Goal: Information Seeking & Learning: Learn about a topic

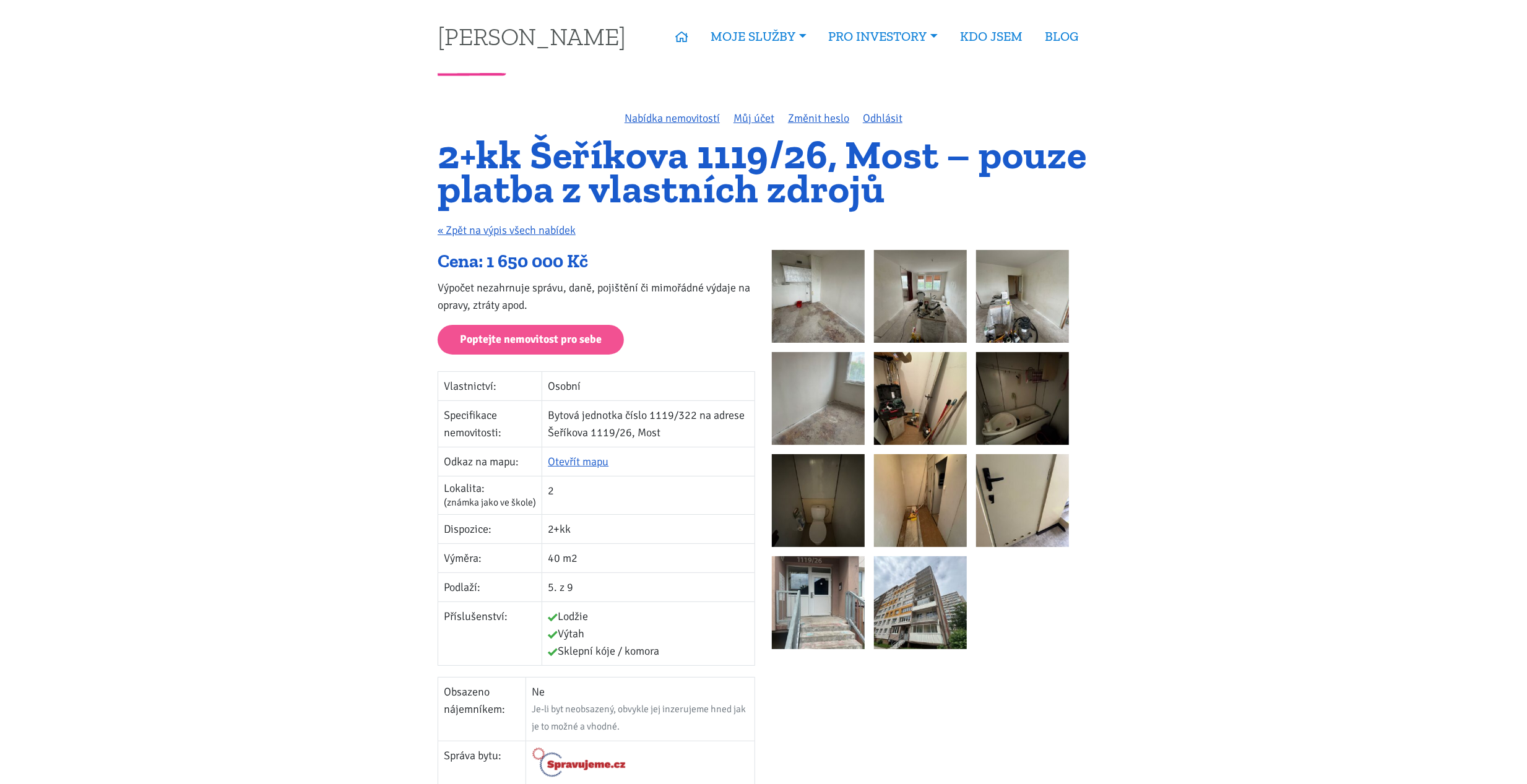
click at [826, 304] on img at bounding box center [818, 296] width 93 height 93
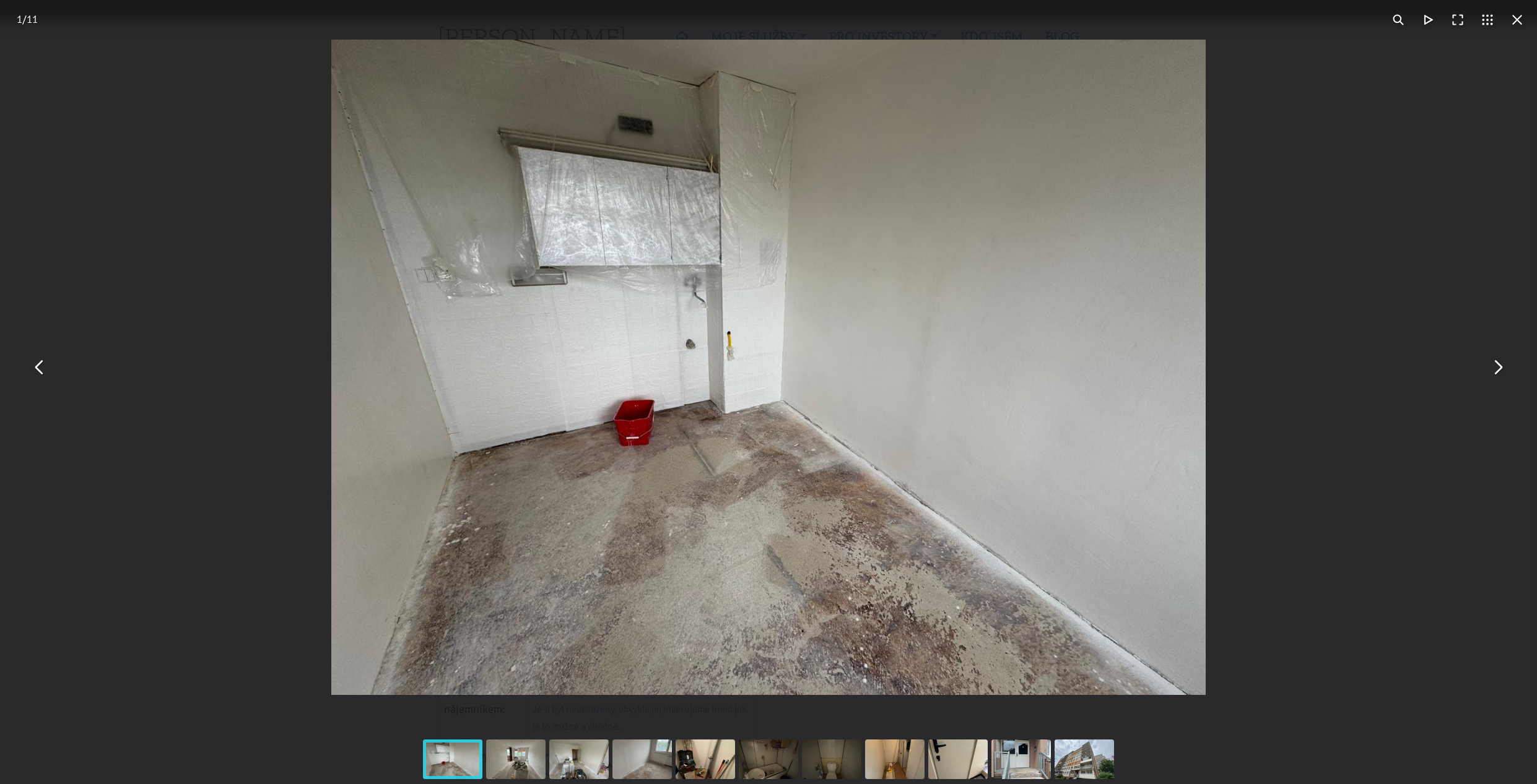
click at [749, 319] on img "You can close this modal content with the ESC key" at bounding box center [768, 367] width 874 height 656
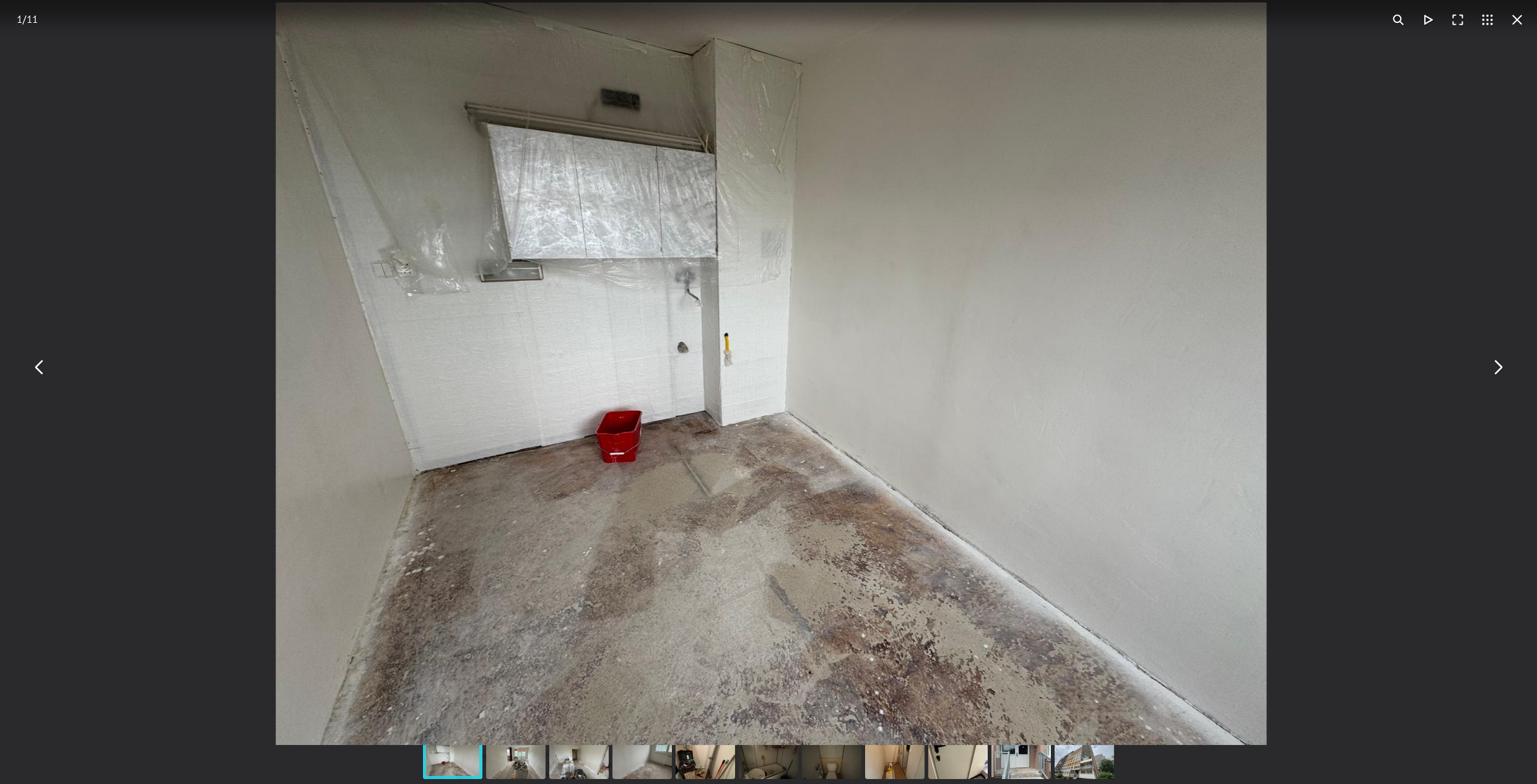
click at [1500, 374] on button "You can close this modal content with the ESC key" at bounding box center [1497, 367] width 29 height 29
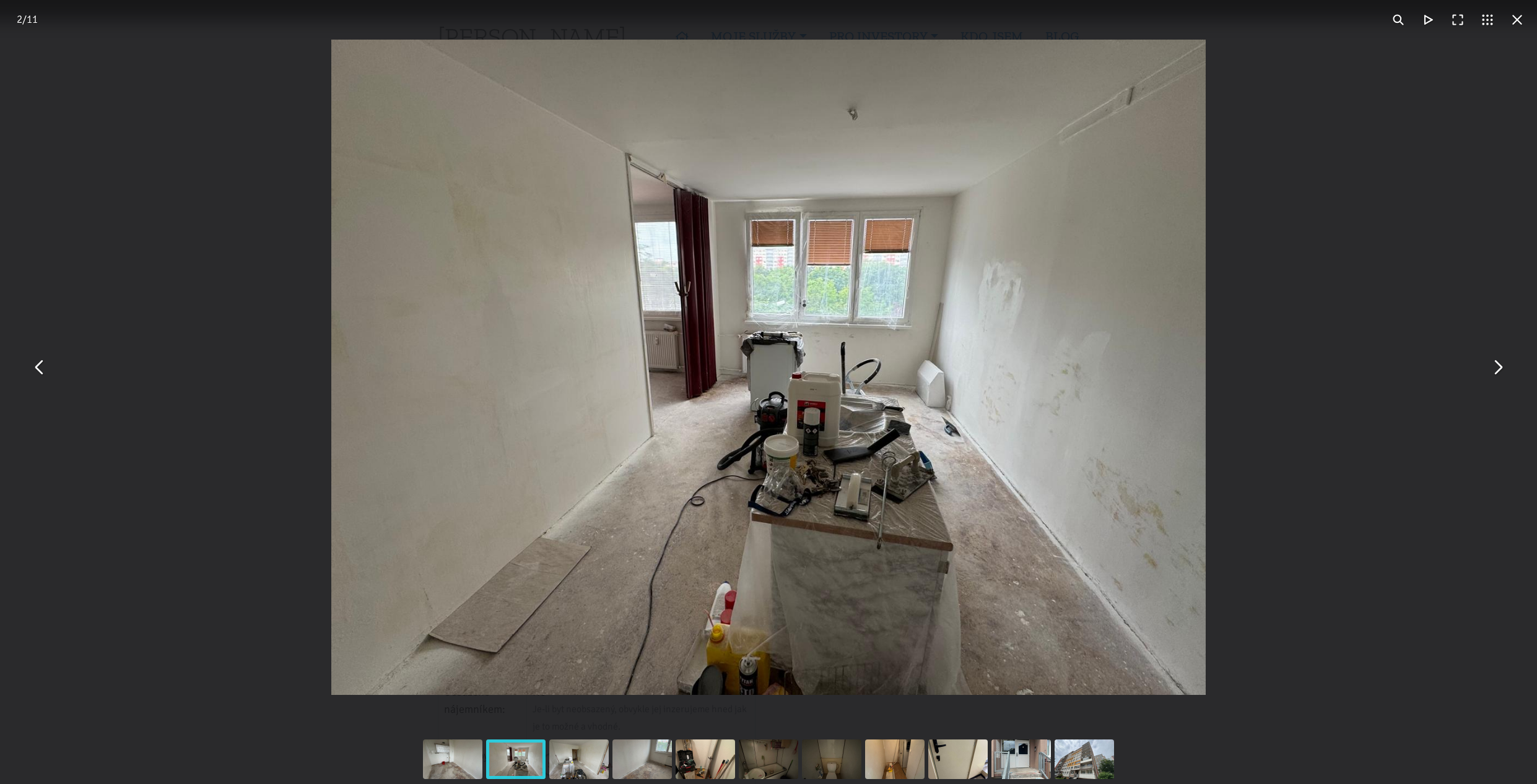
click at [1498, 368] on button "You can close this modal content with the ESC key" at bounding box center [1497, 367] width 29 height 29
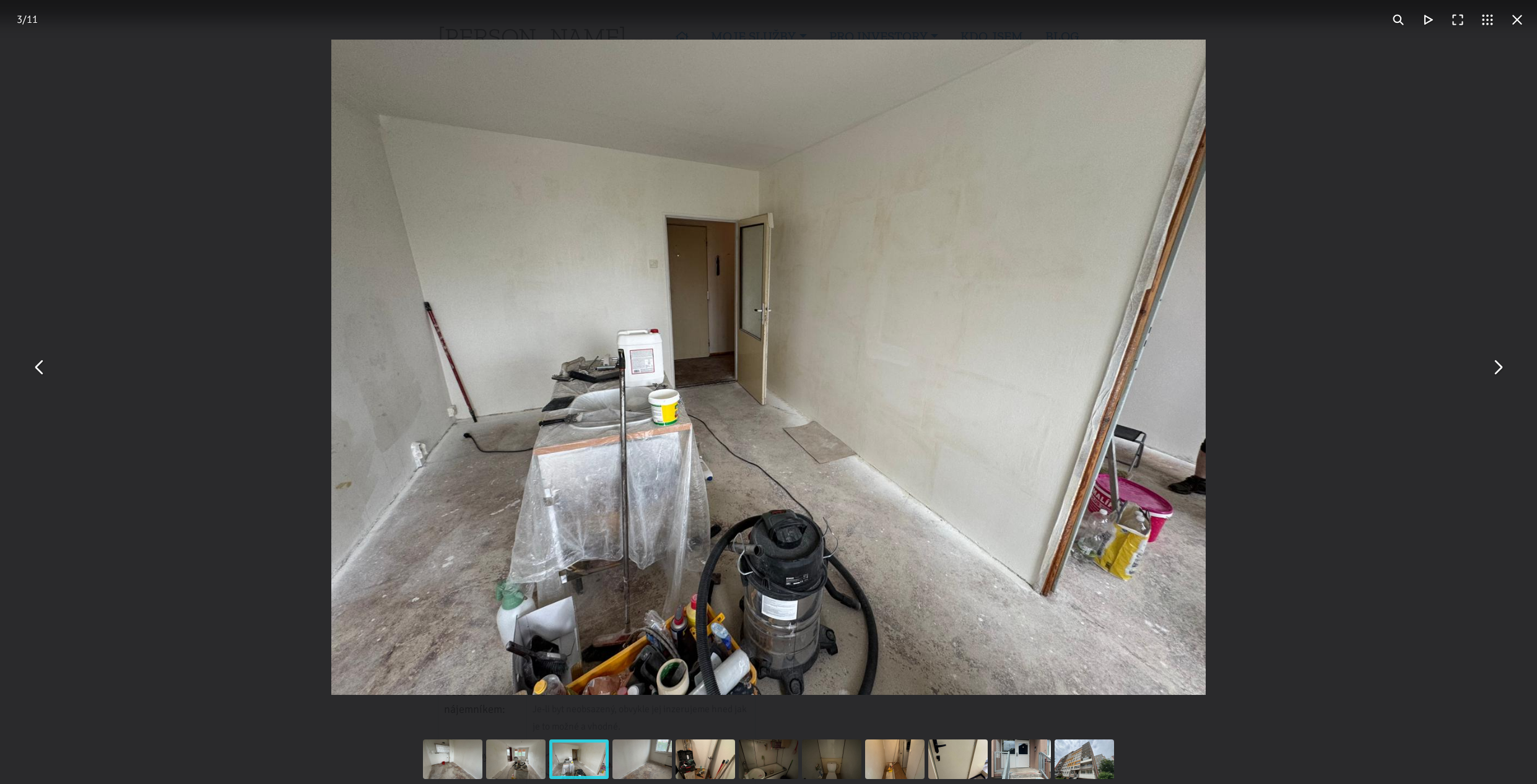
click at [1494, 368] on button "You can close this modal content with the ESC key" at bounding box center [1497, 367] width 29 height 29
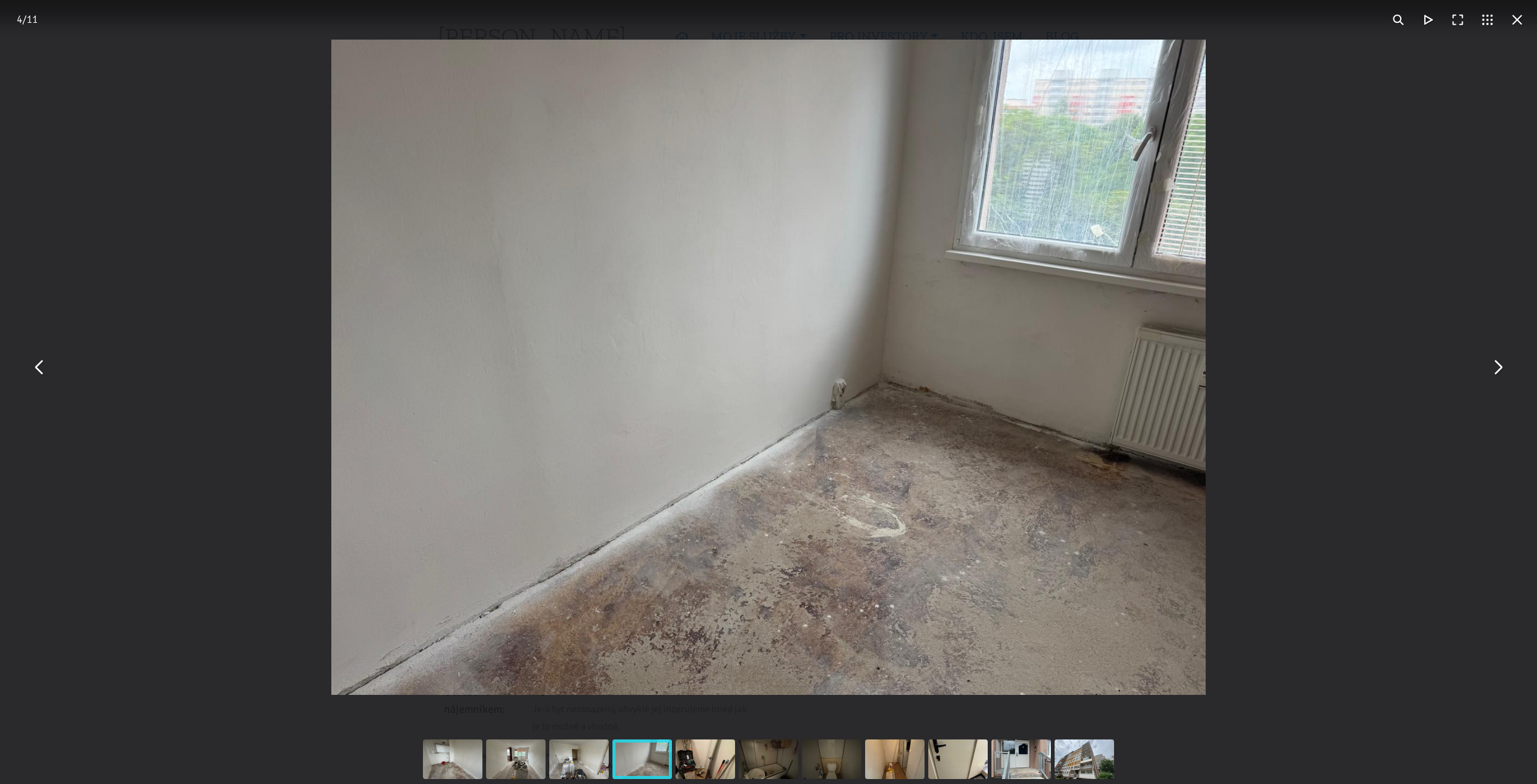
click at [1498, 368] on button "You can close this modal content with the ESC key" at bounding box center [1497, 367] width 29 height 29
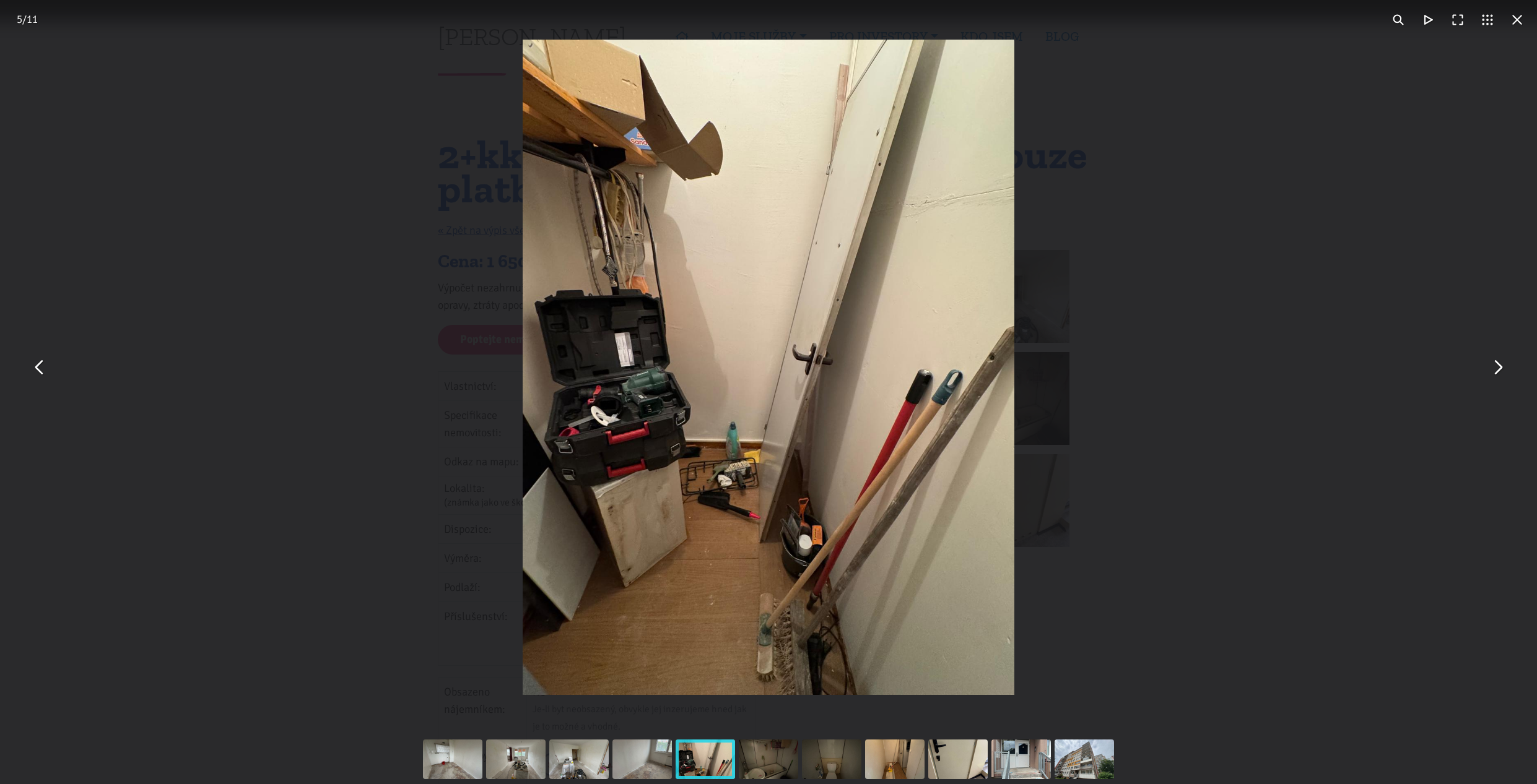
click at [1498, 368] on button "You can close this modal content with the ESC key" at bounding box center [1497, 367] width 29 height 29
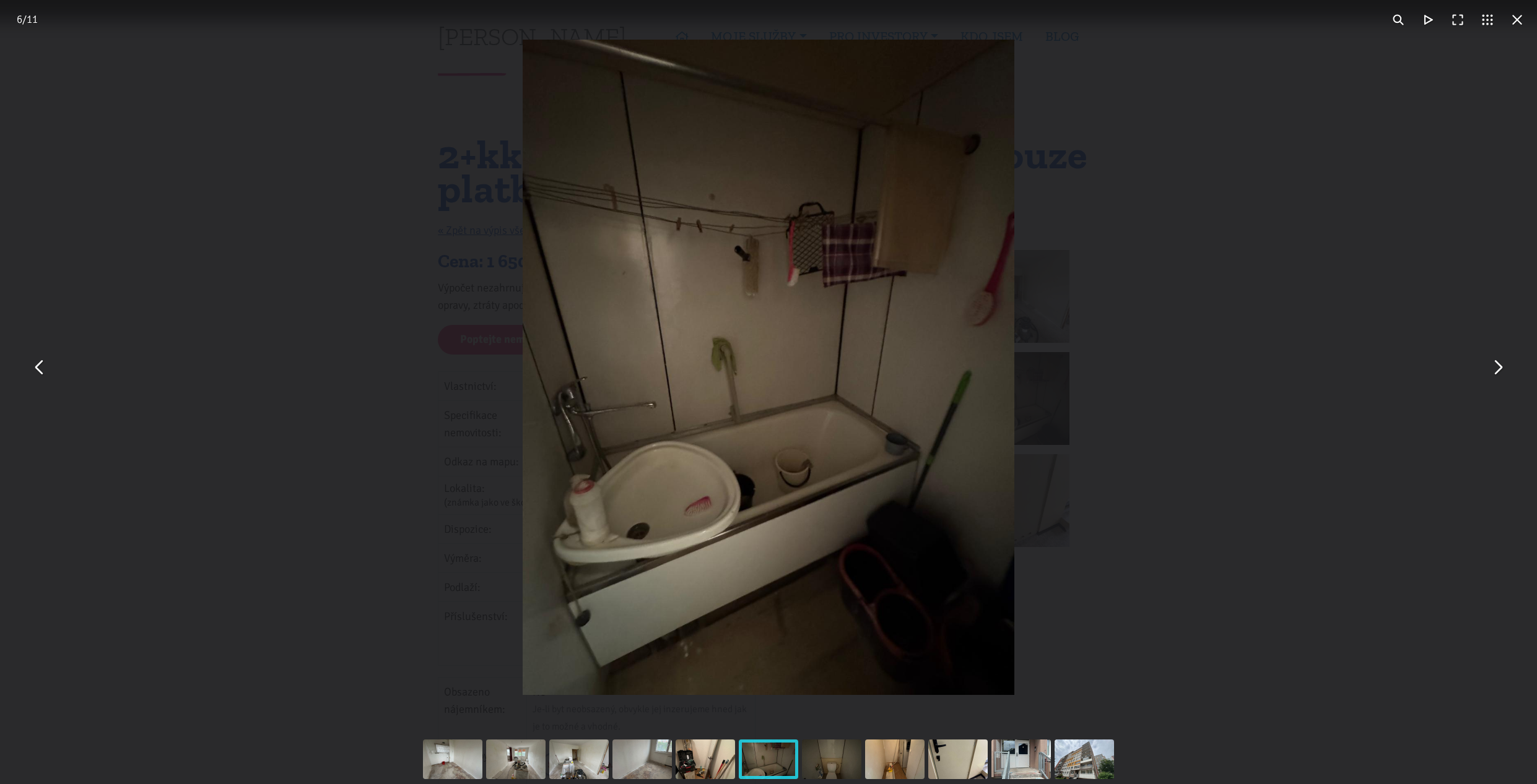
click at [1498, 368] on button "You can close this modal content with the ESC key" at bounding box center [1497, 367] width 29 height 29
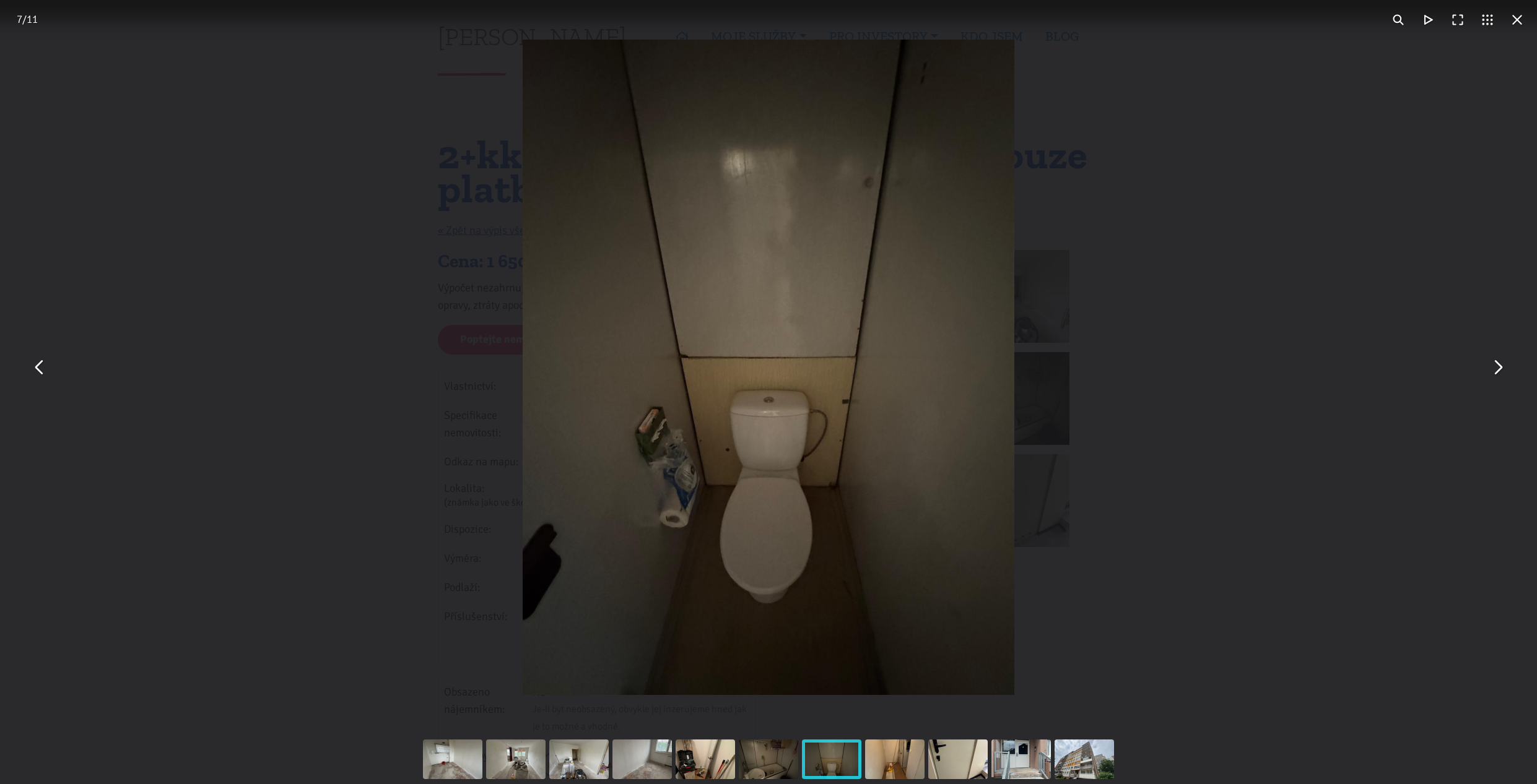
click at [1494, 373] on button "You can close this modal content with the ESC key" at bounding box center [1497, 367] width 29 height 29
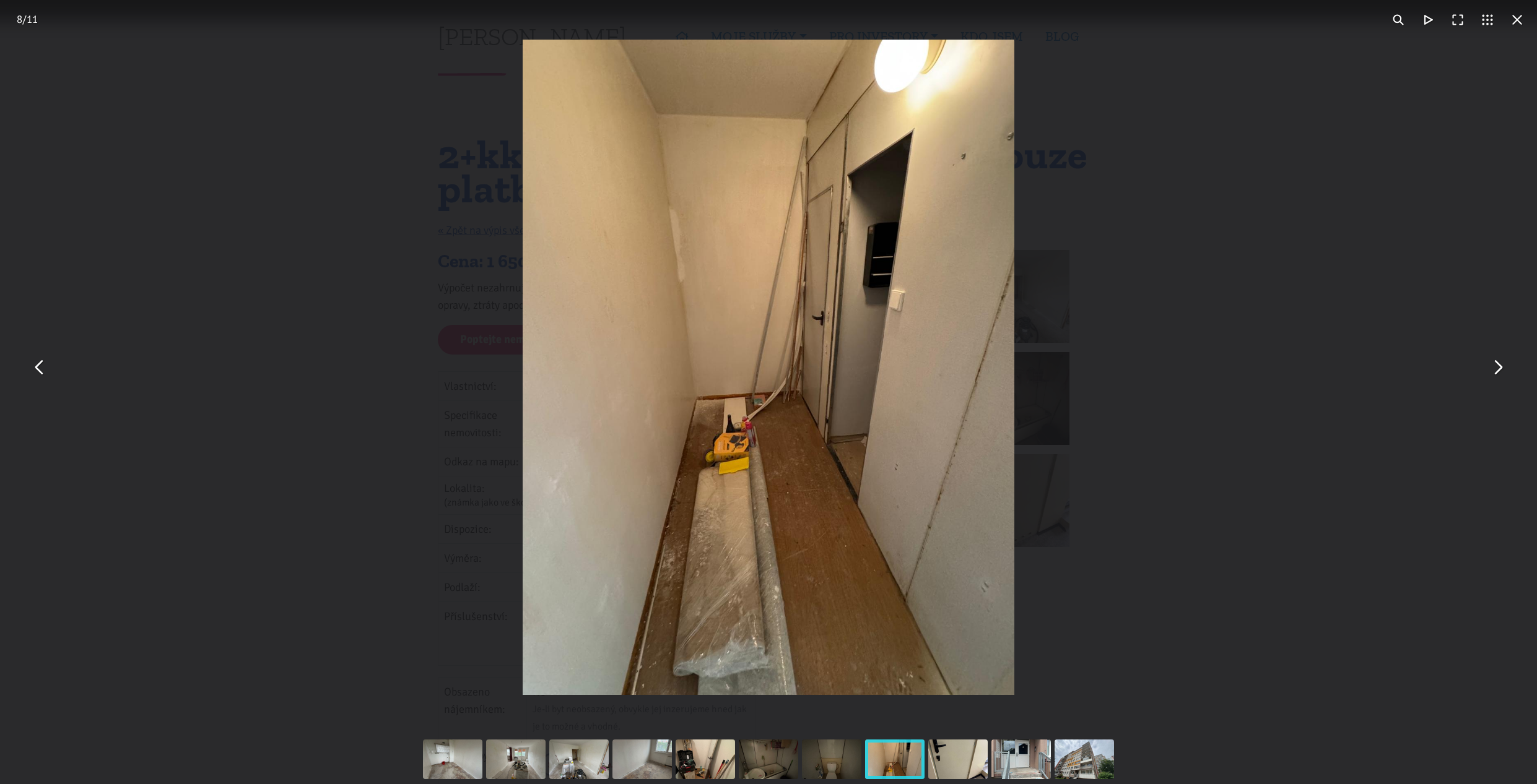
click at [1503, 371] on button "You can close this modal content with the ESC key" at bounding box center [1497, 367] width 29 height 29
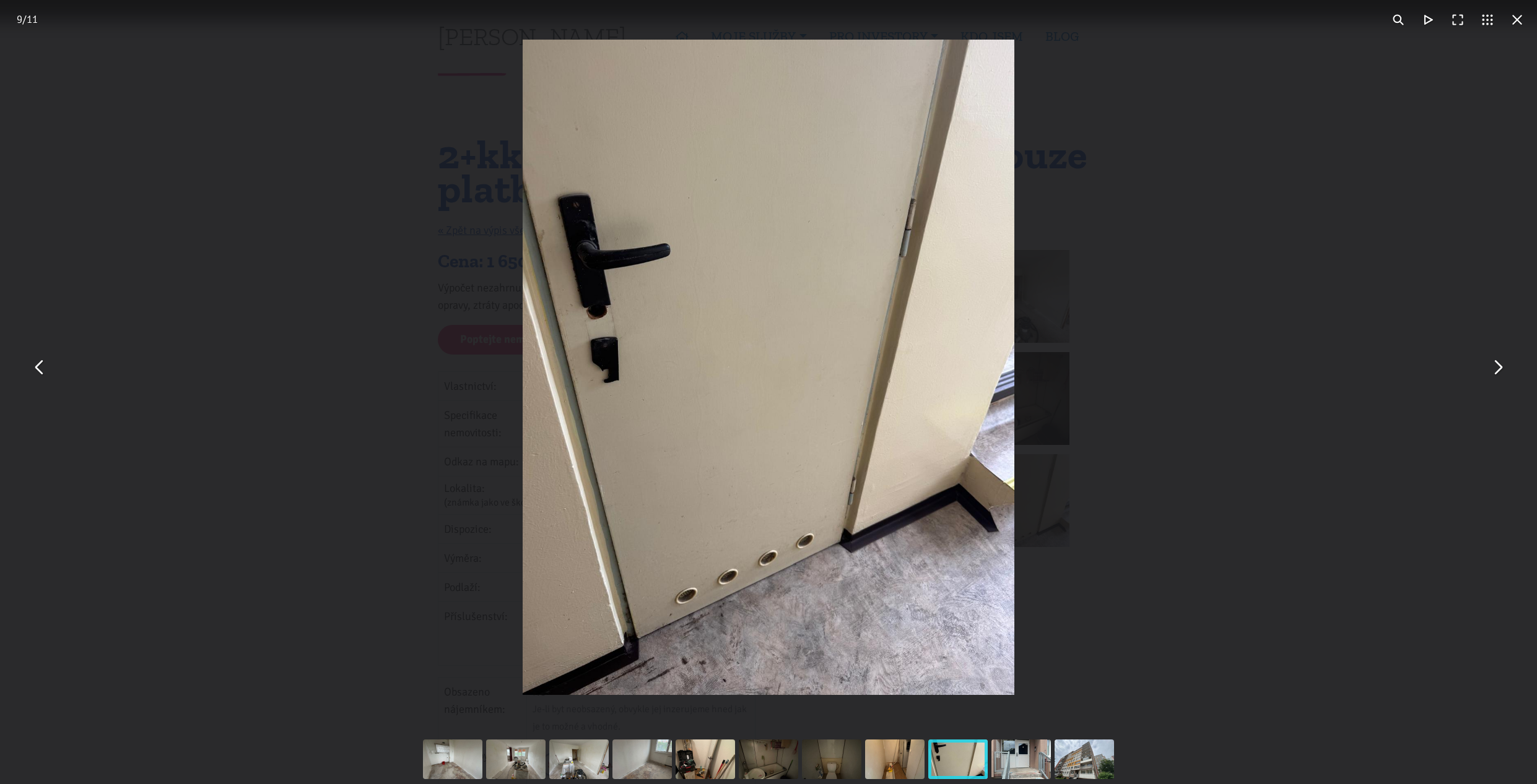
click at [1503, 371] on button "You can close this modal content with the ESC key" at bounding box center [1497, 367] width 29 height 29
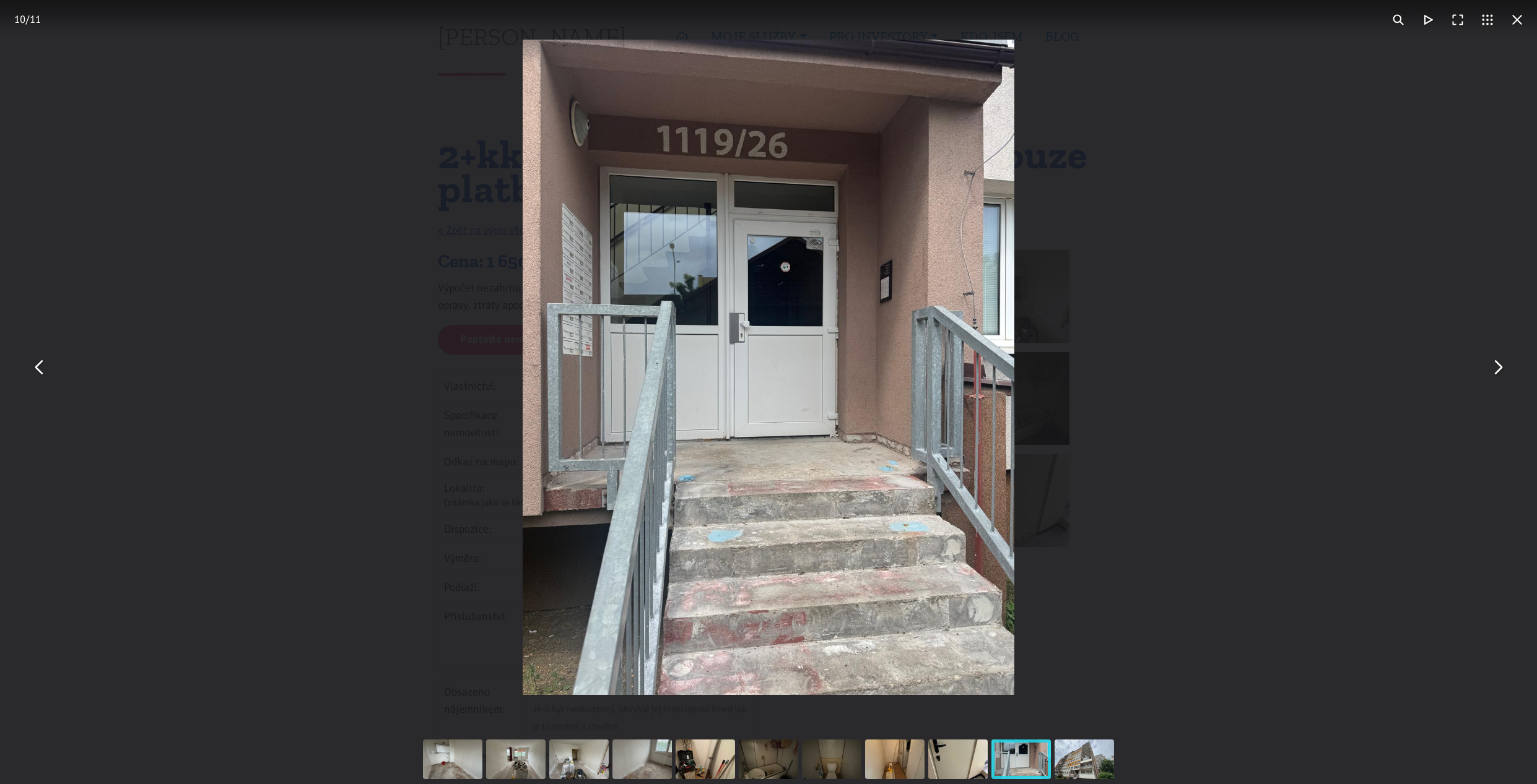
click at [1503, 371] on button "You can close this modal content with the ESC key" at bounding box center [1497, 367] width 29 height 29
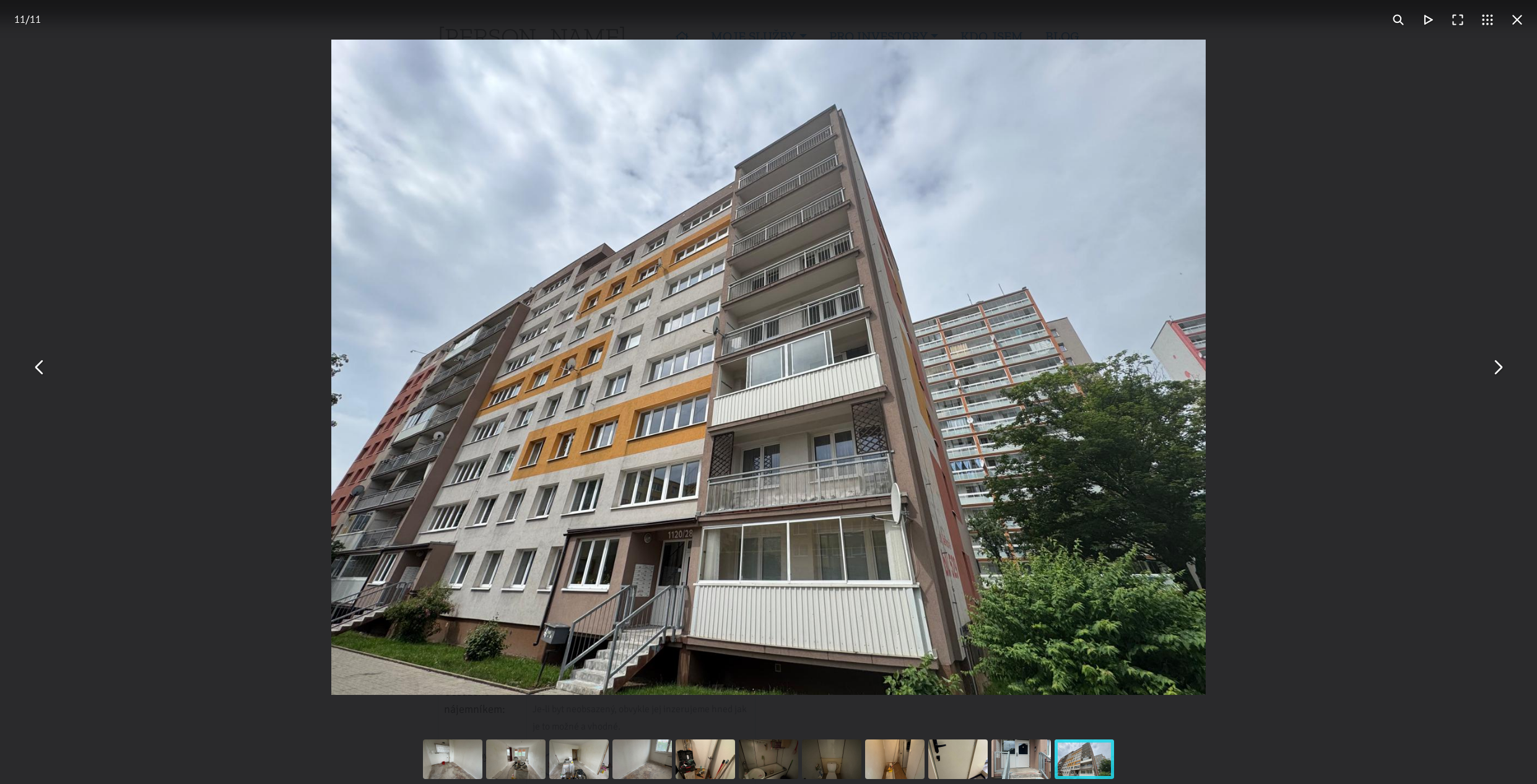
click at [1504, 362] on button "You can close this modal content with the ESC key" at bounding box center [1497, 367] width 29 height 29
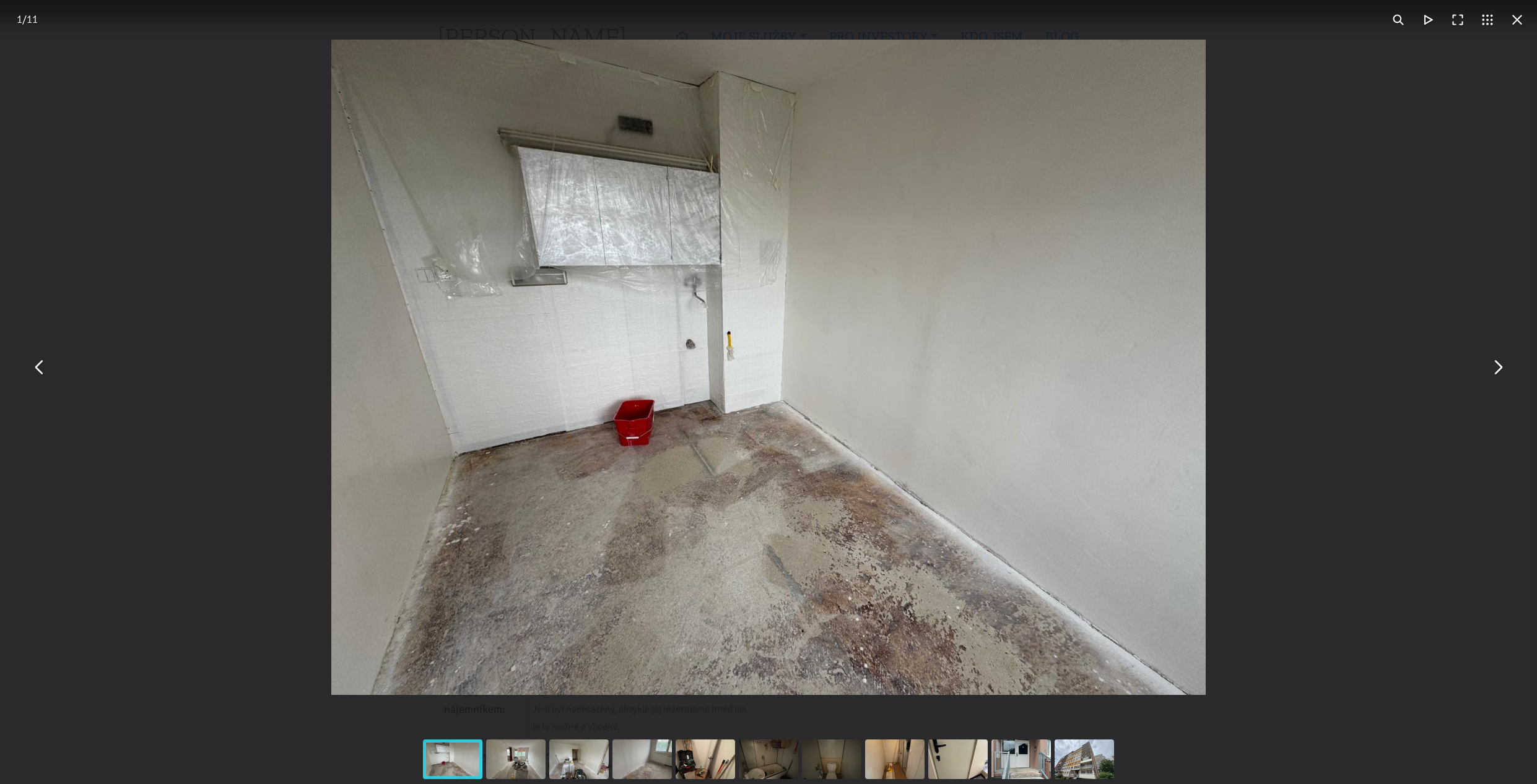
click at [1500, 368] on button "You can close this modal content with the ESC key" at bounding box center [1497, 367] width 29 height 29
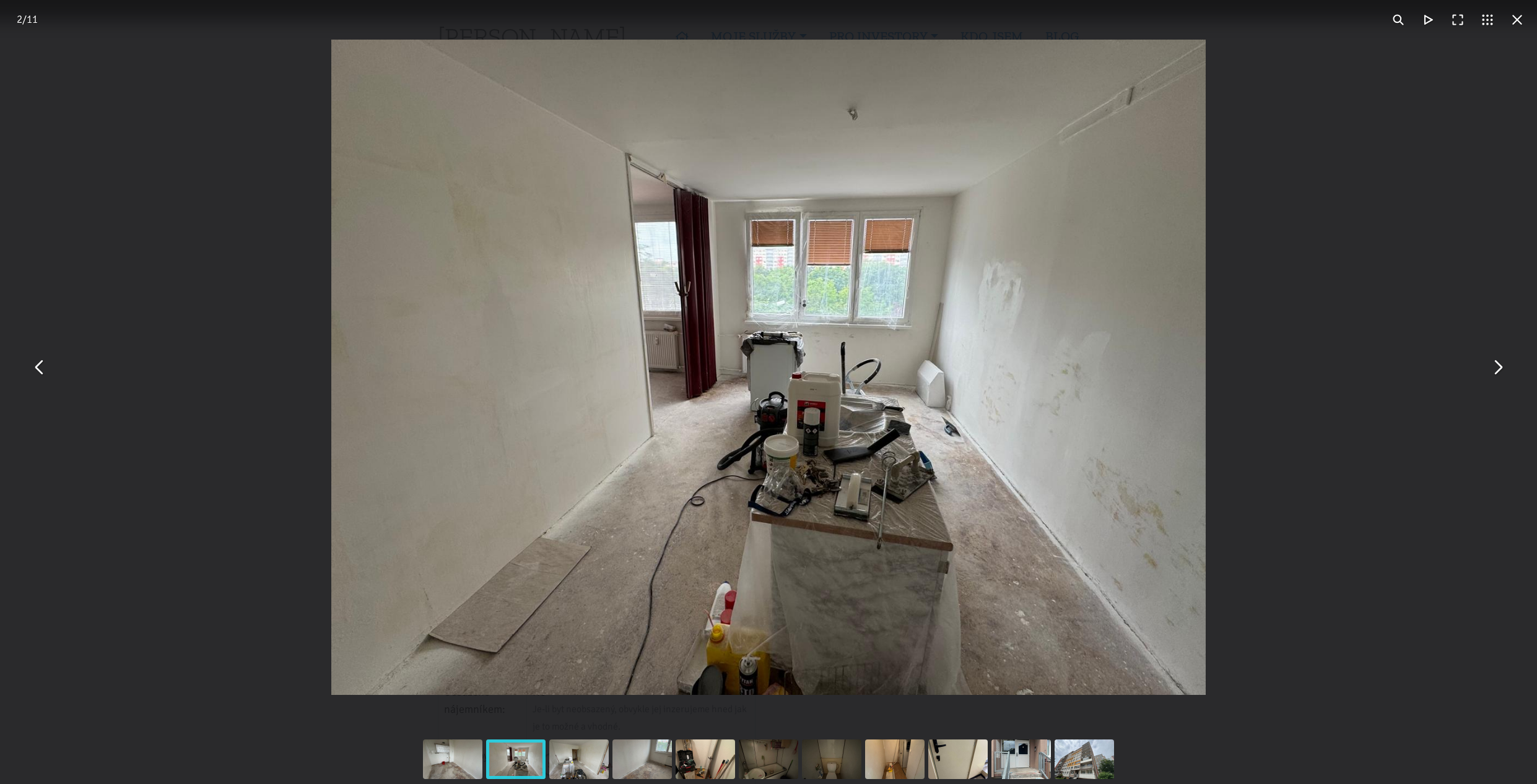
click at [1500, 368] on button "You can close this modal content with the ESC key" at bounding box center [1497, 367] width 29 height 29
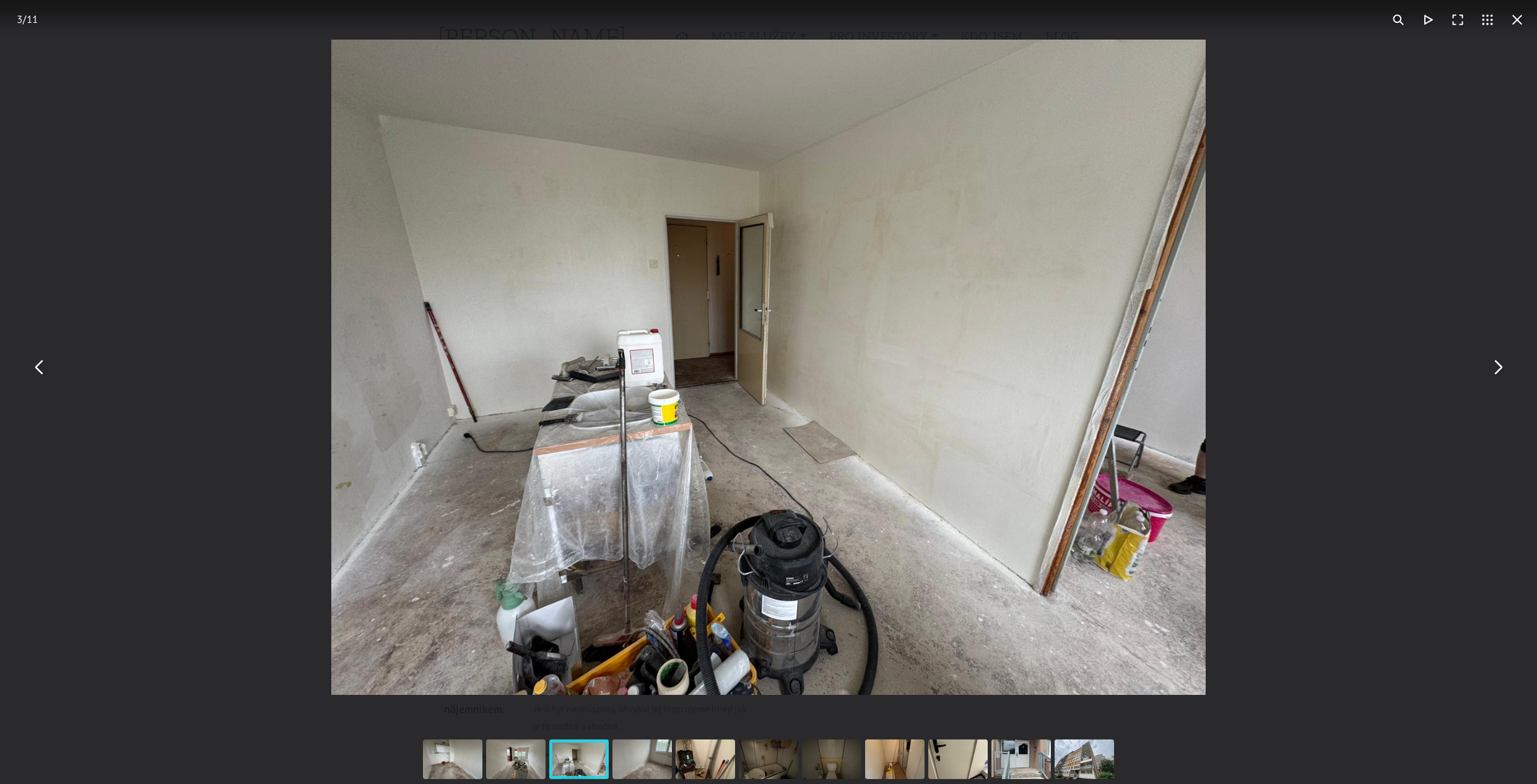
click at [1500, 368] on button "You can close this modal content with the ESC key" at bounding box center [1497, 367] width 29 height 29
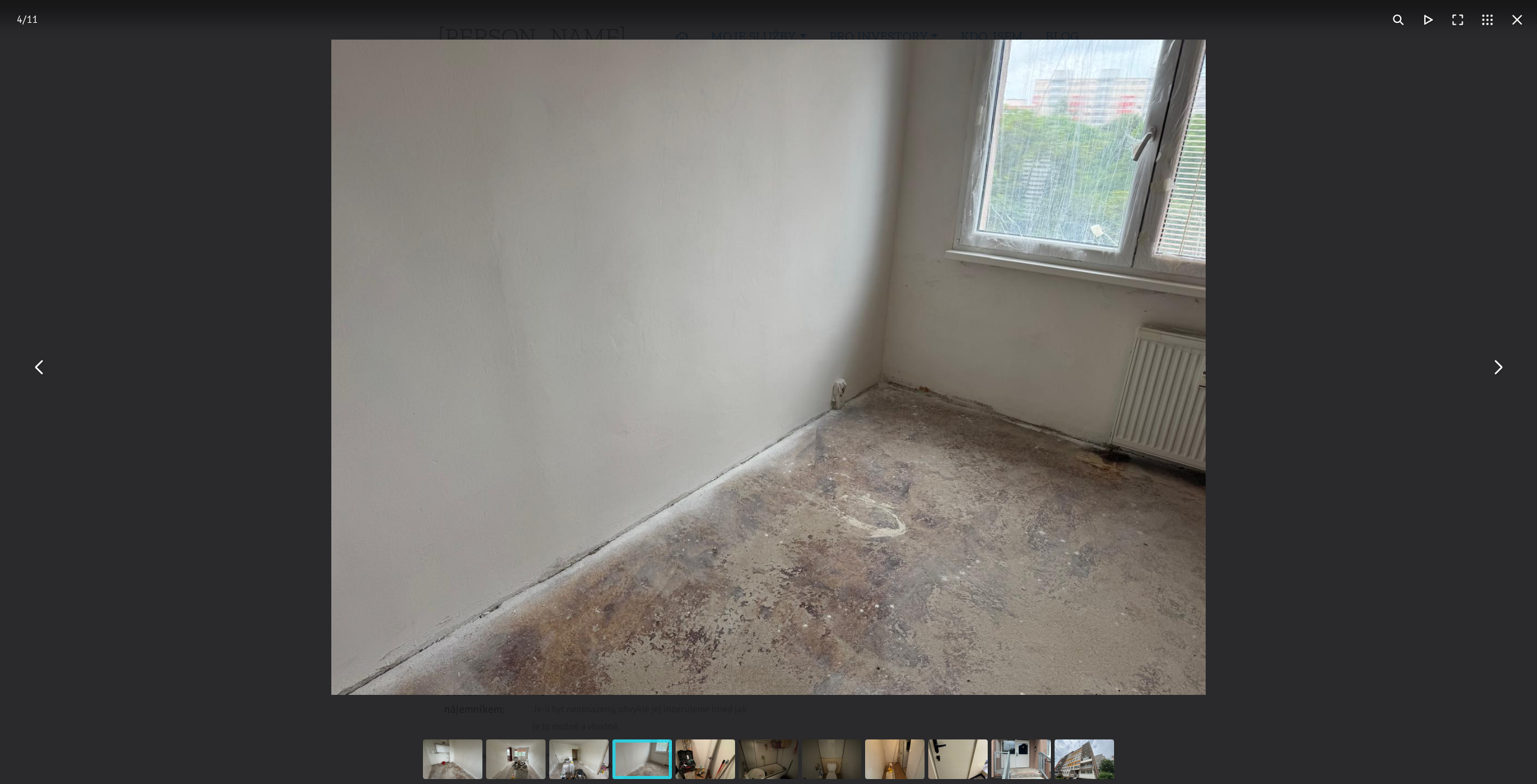
click at [1500, 368] on button "You can close this modal content with the ESC key" at bounding box center [1497, 367] width 29 height 29
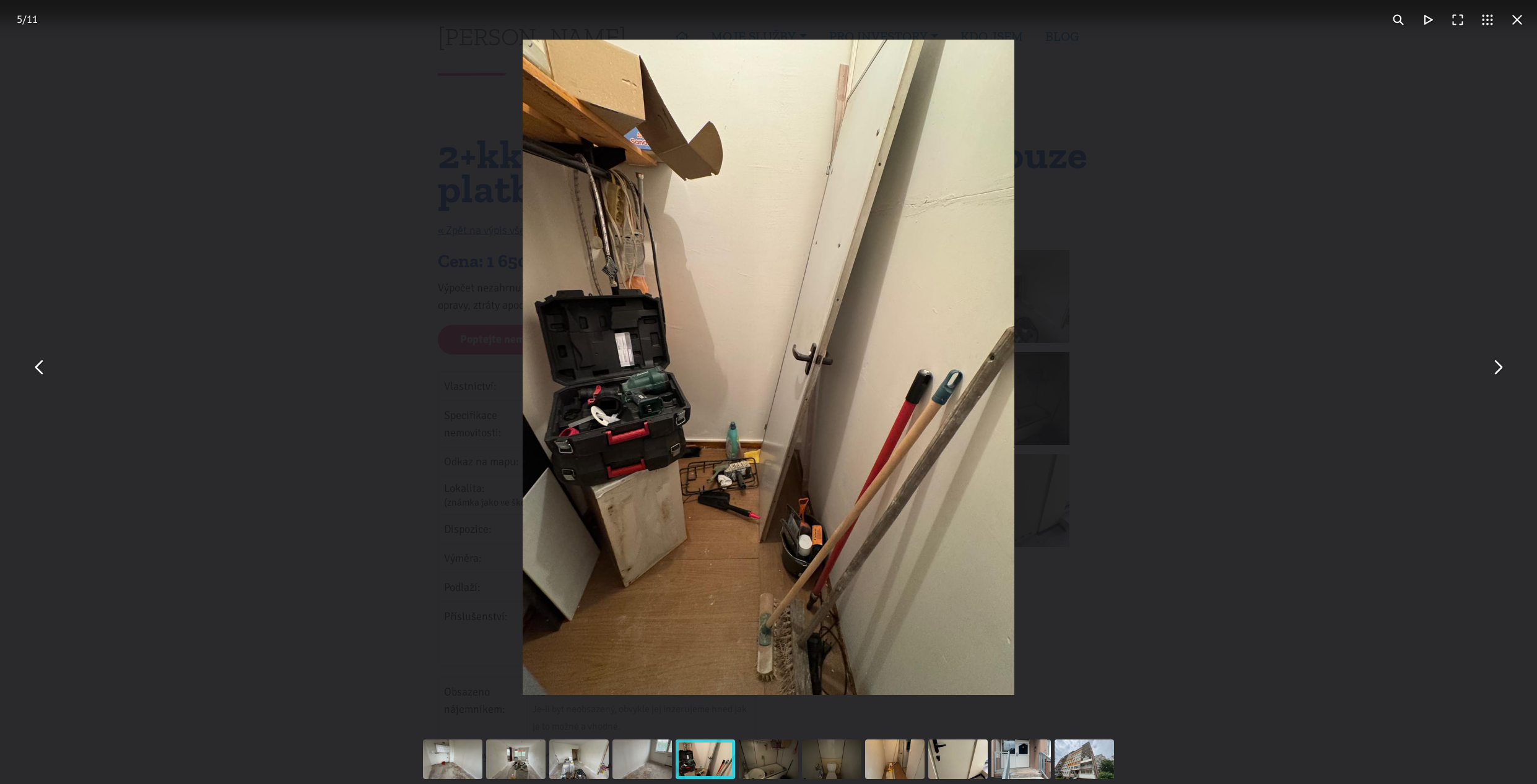
click at [1500, 371] on button "You can close this modal content with the ESC key" at bounding box center [1497, 367] width 29 height 29
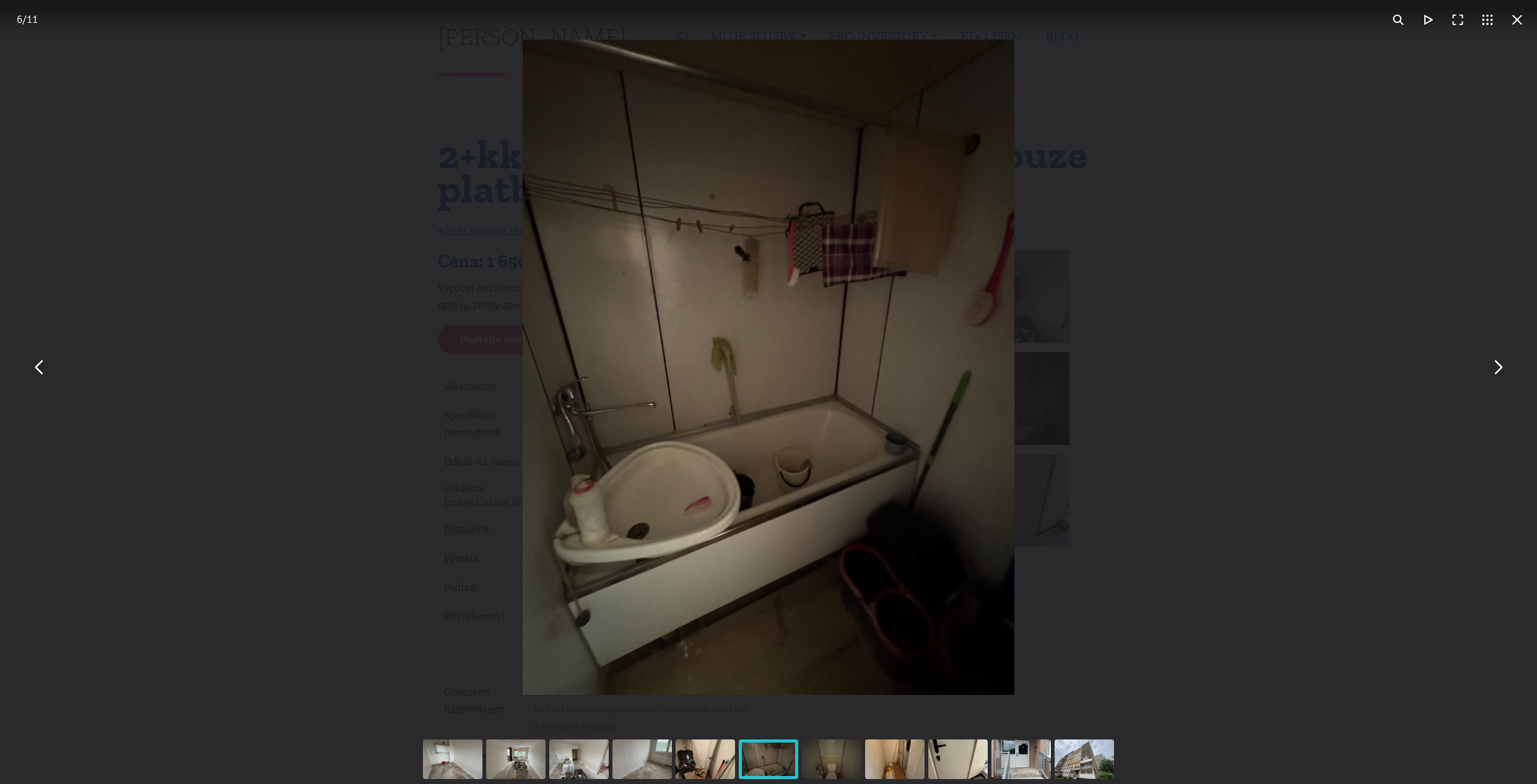
click at [1500, 371] on button "You can close this modal content with the ESC key" at bounding box center [1497, 367] width 29 height 29
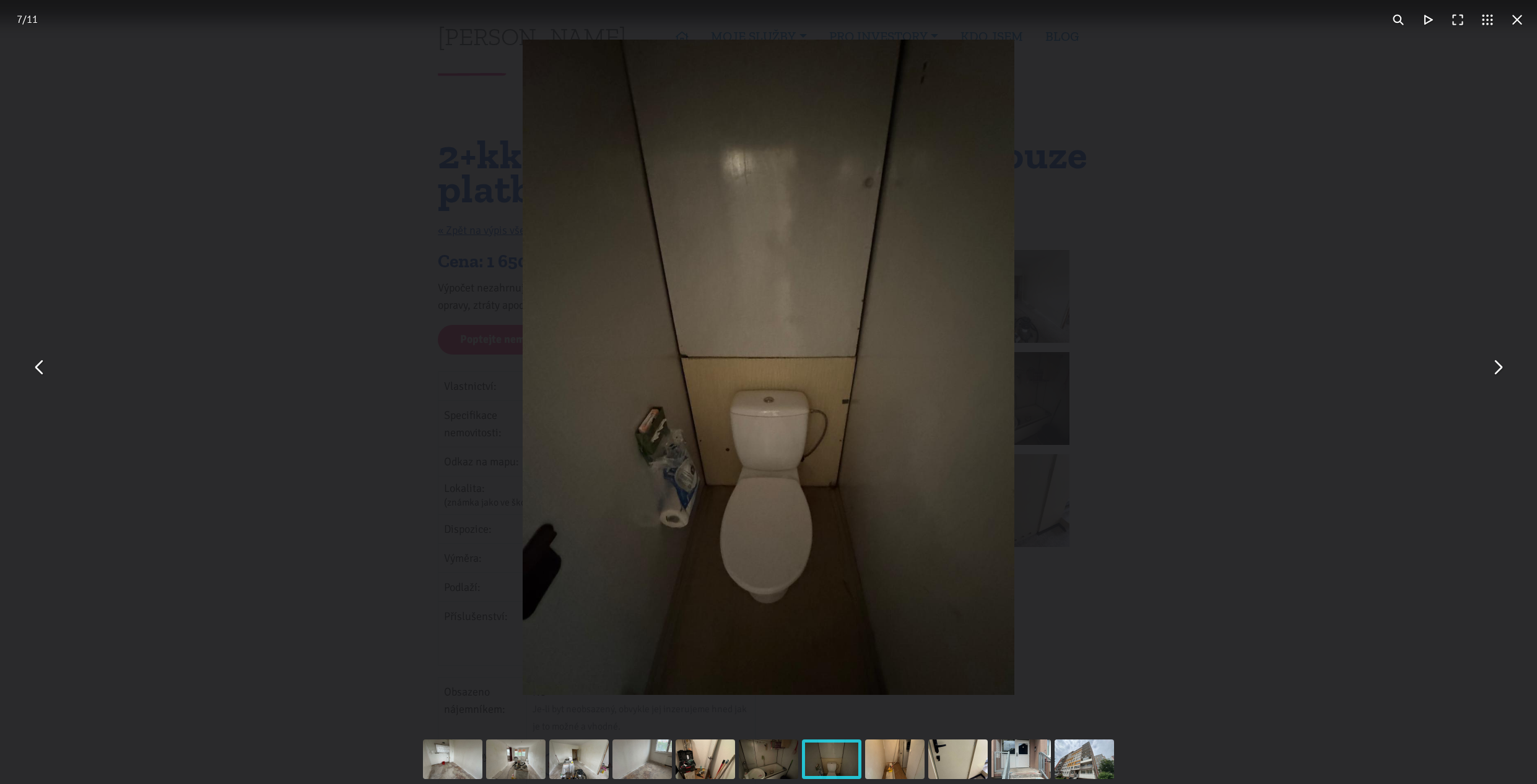
drag, startPoint x: 1500, startPoint y: 371, endPoint x: 1506, endPoint y: 359, distance: 13.4
click at [1504, 364] on button "You can close this modal content with the ESC key" at bounding box center [1497, 367] width 29 height 29
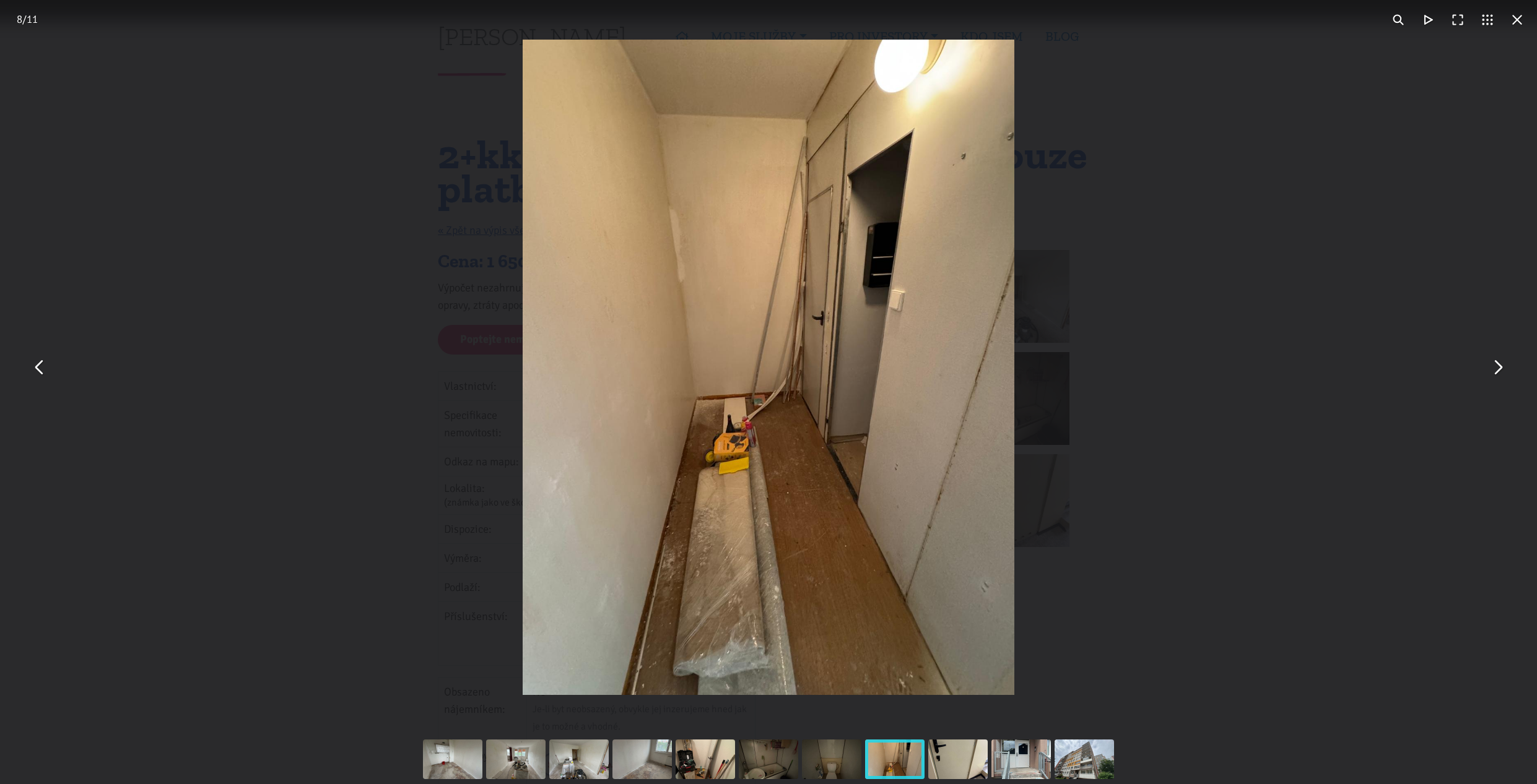
click at [1496, 371] on button "You can close this modal content with the ESC key" at bounding box center [1497, 367] width 29 height 29
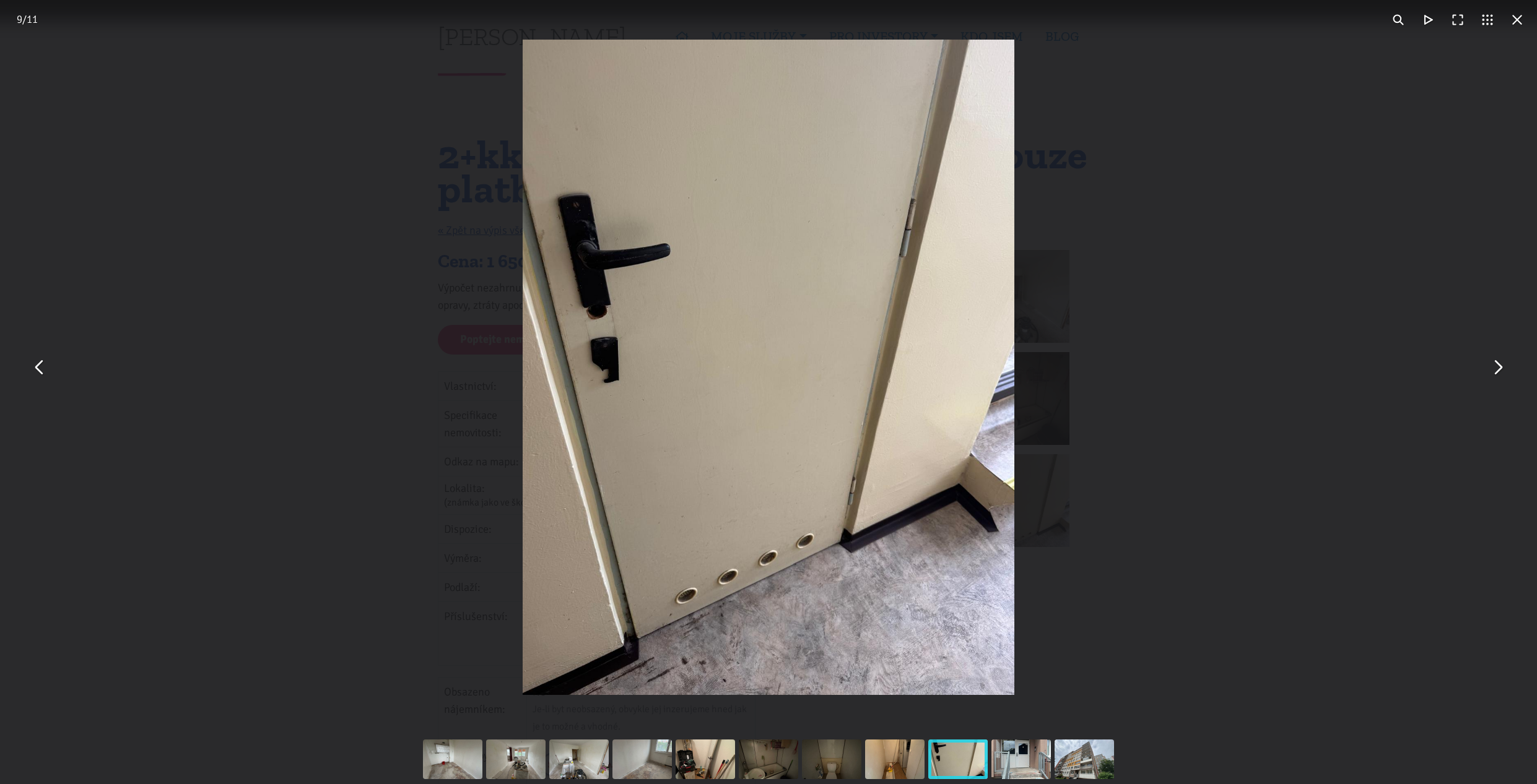
click at [1496, 371] on button "You can close this modal content with the ESC key" at bounding box center [1497, 367] width 29 height 29
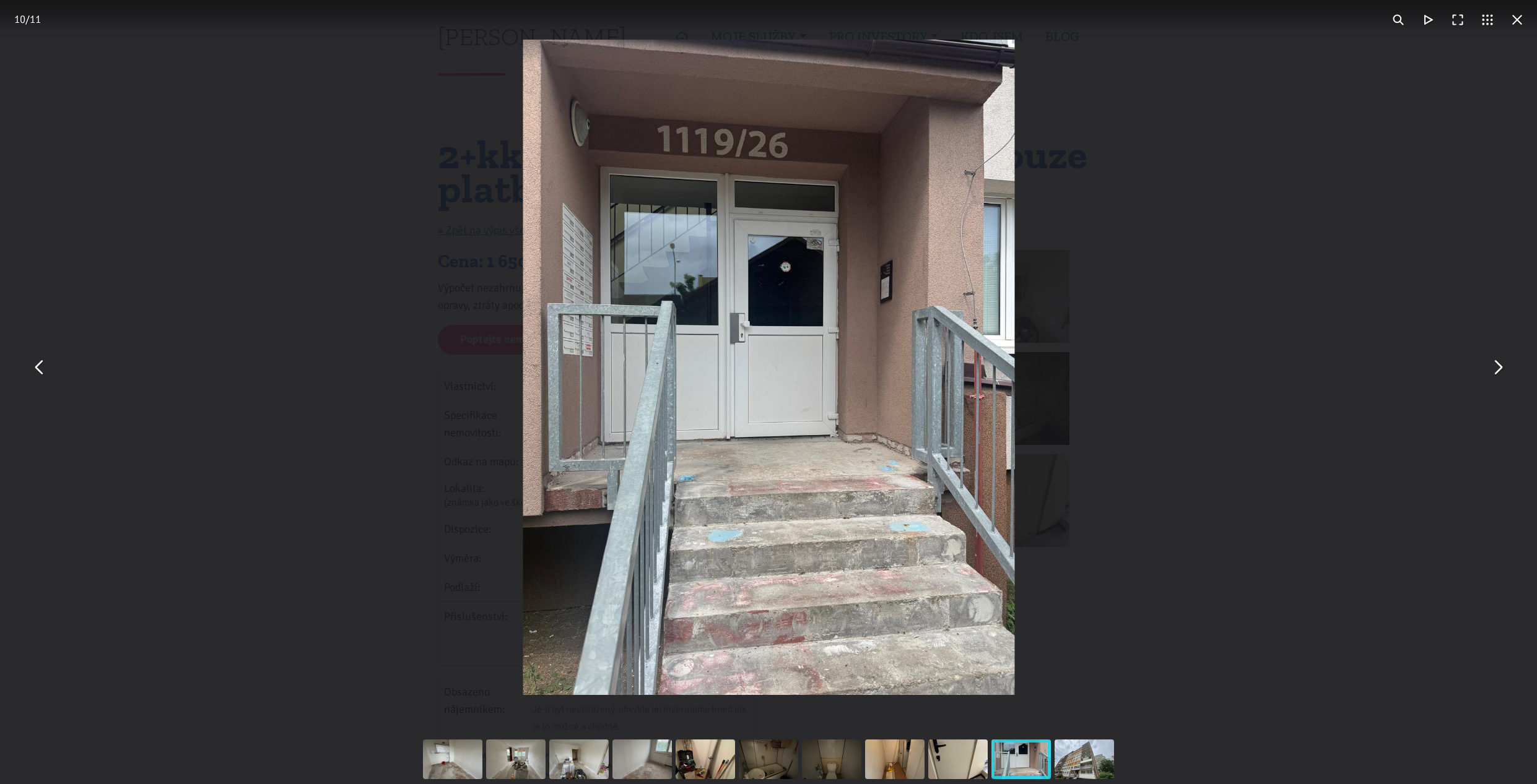
click at [1496, 371] on button "You can close this modal content with the ESC key" at bounding box center [1497, 367] width 29 height 29
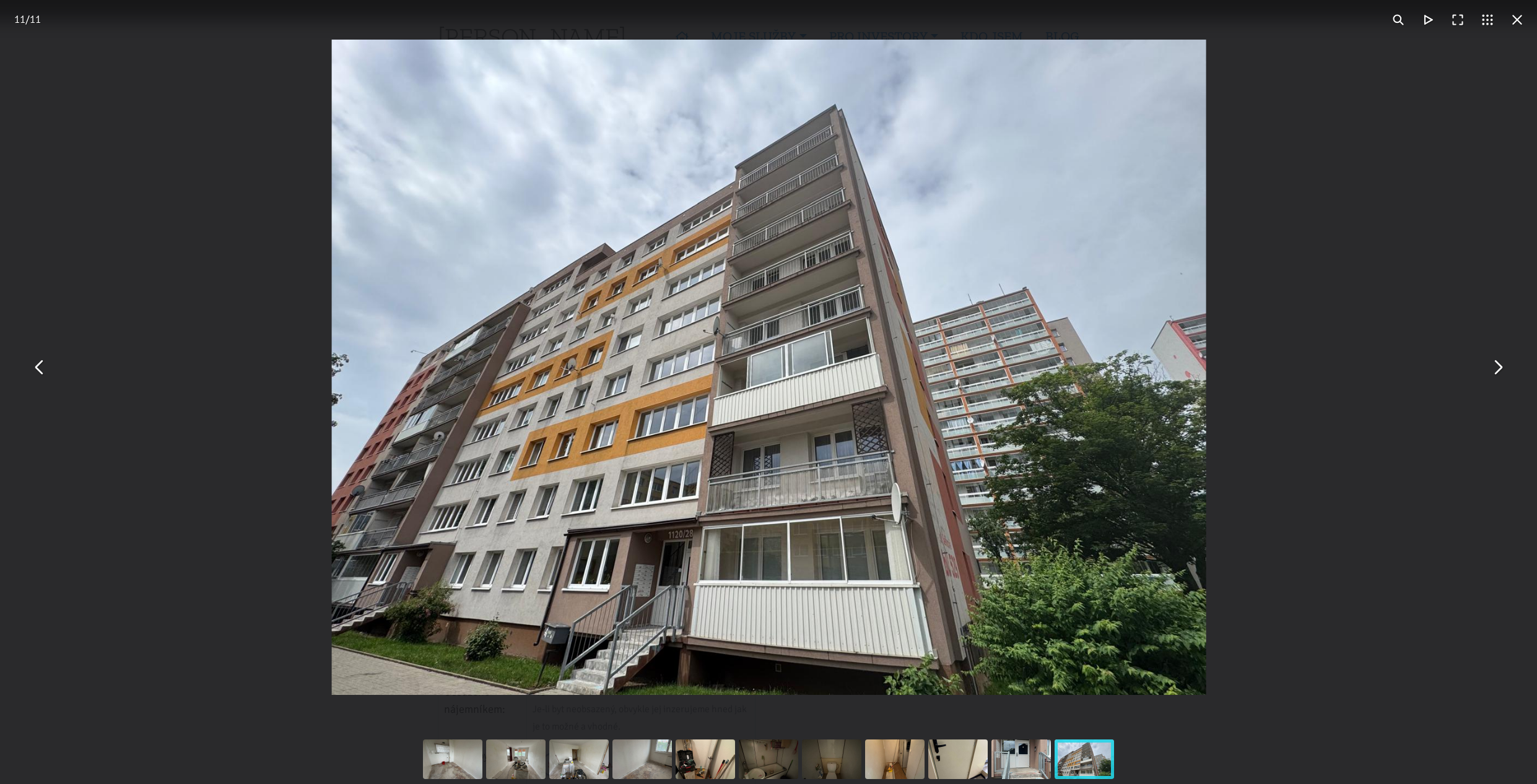
click at [1496, 371] on button "You can close this modal content with the ESC key" at bounding box center [1497, 367] width 29 height 29
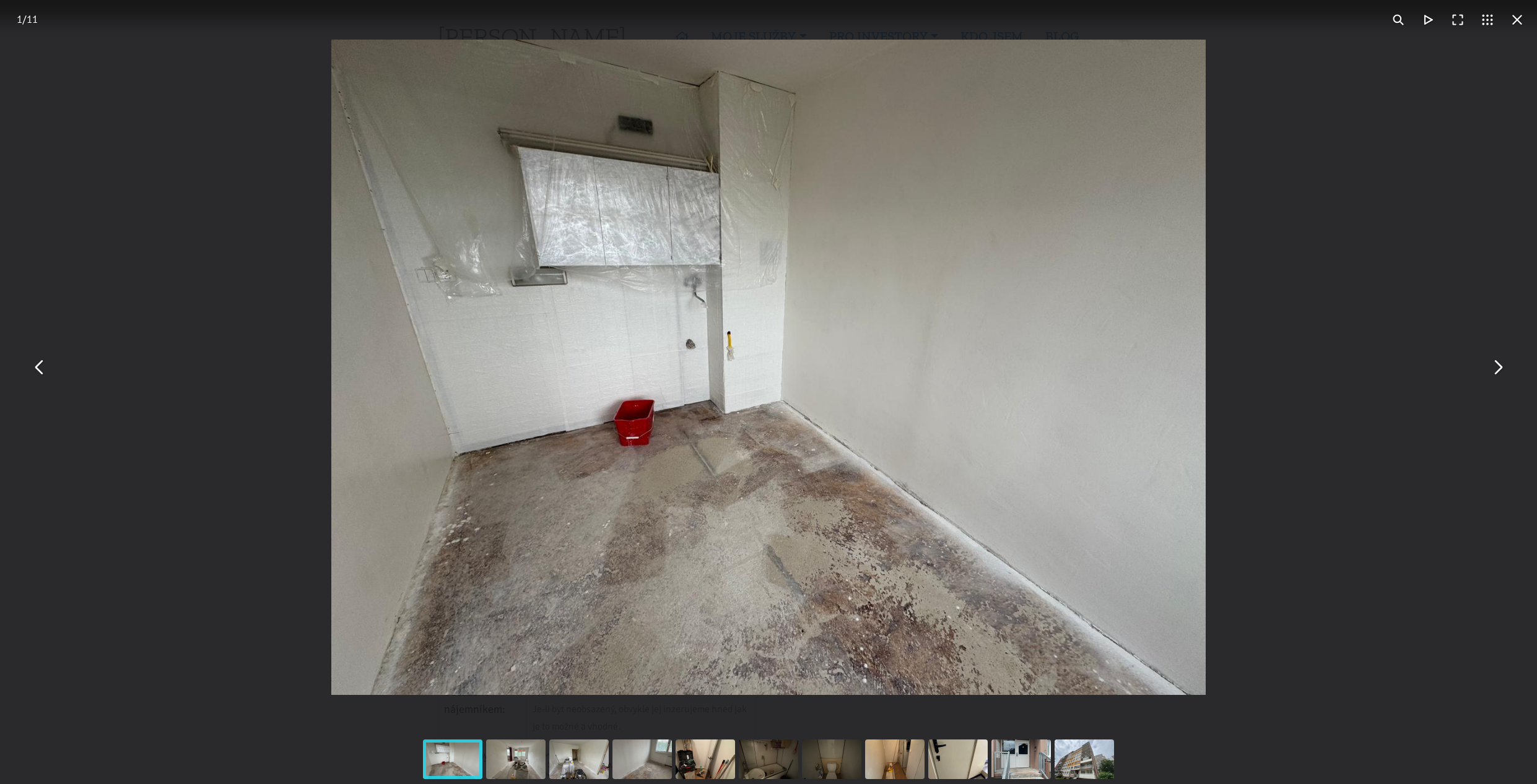
click at [1517, 24] on button "You can close this modal content with the ESC key" at bounding box center [1517, 19] width 29 height 29
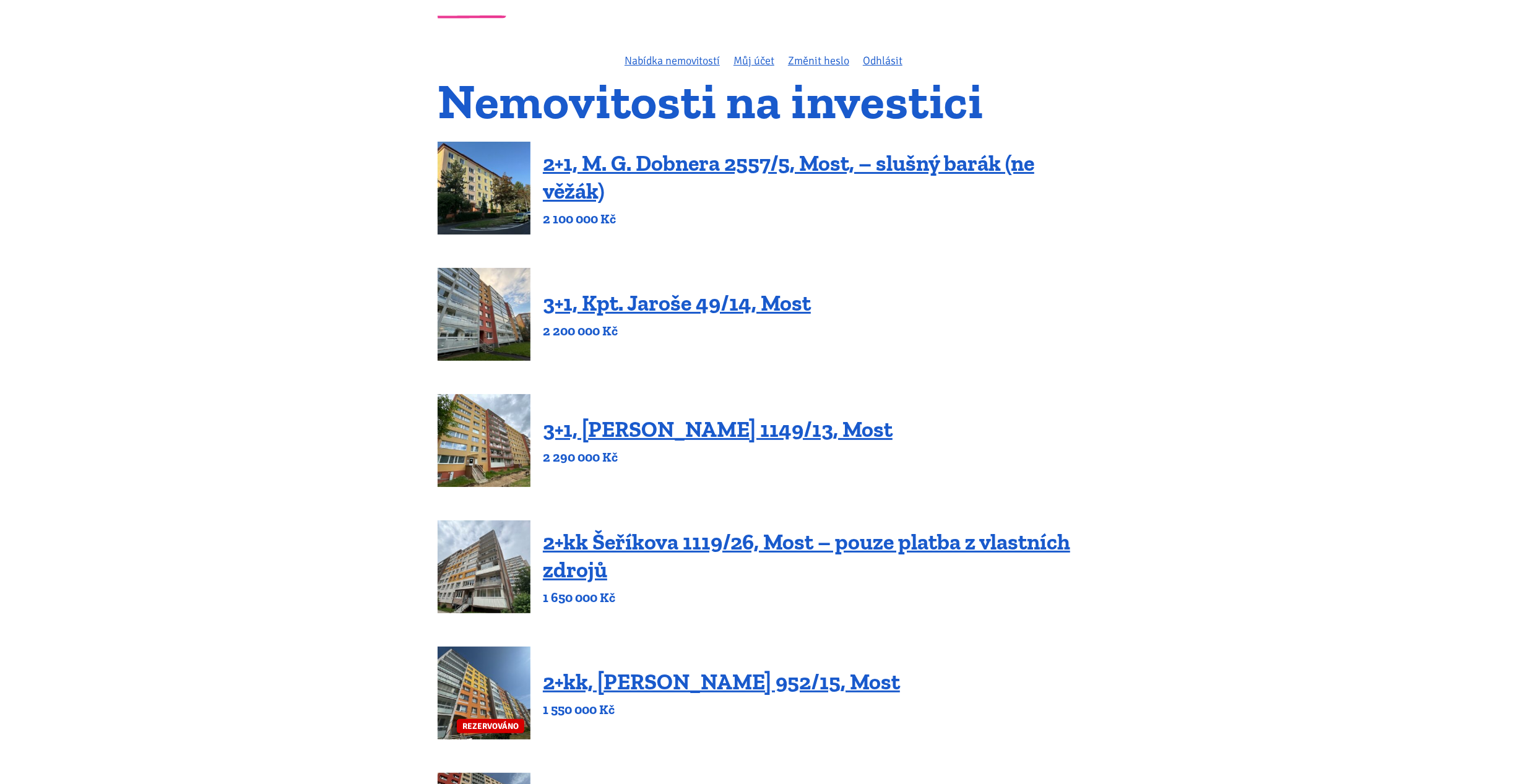
scroll to position [123, 0]
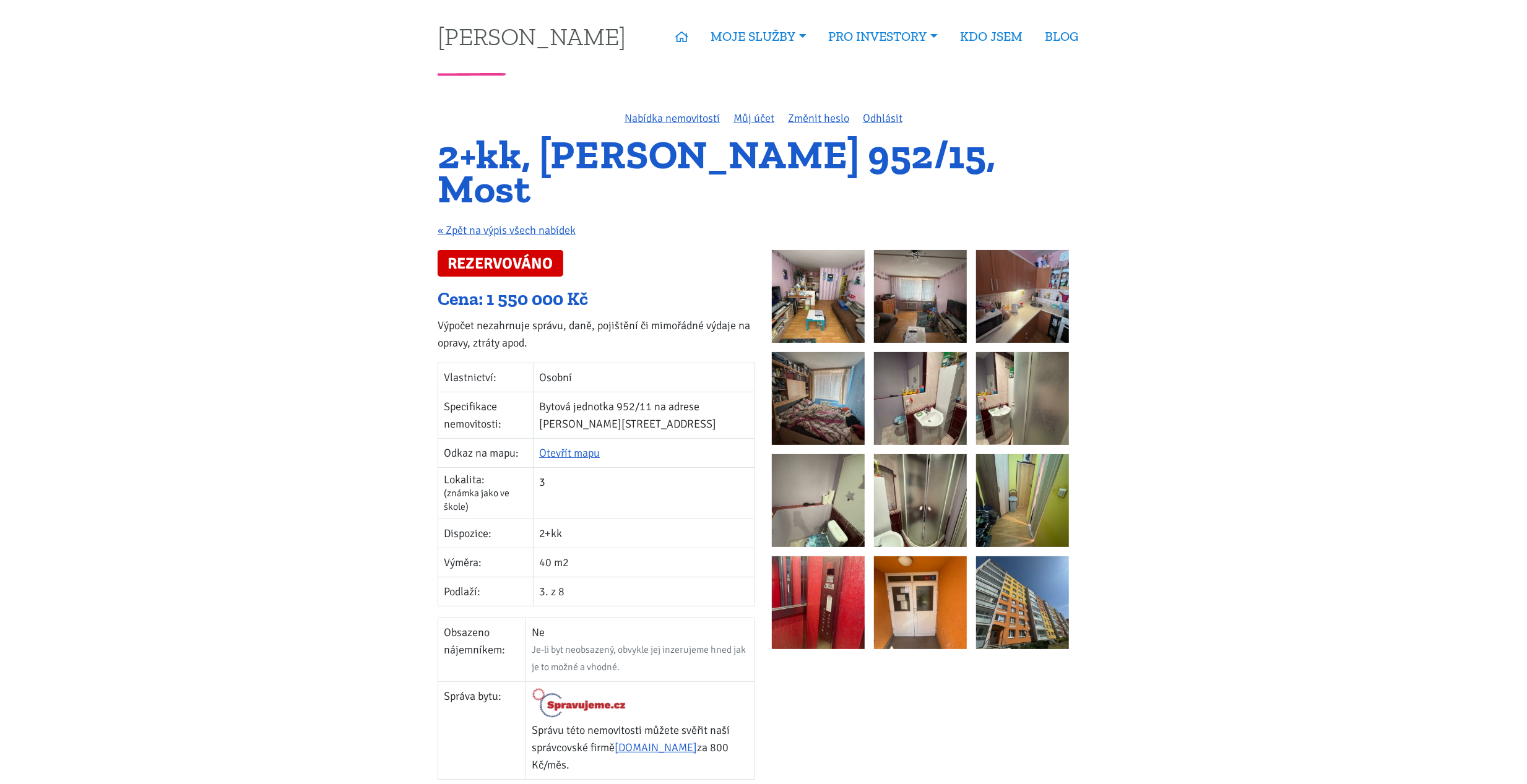
click at [835, 260] on img at bounding box center [818, 296] width 93 height 93
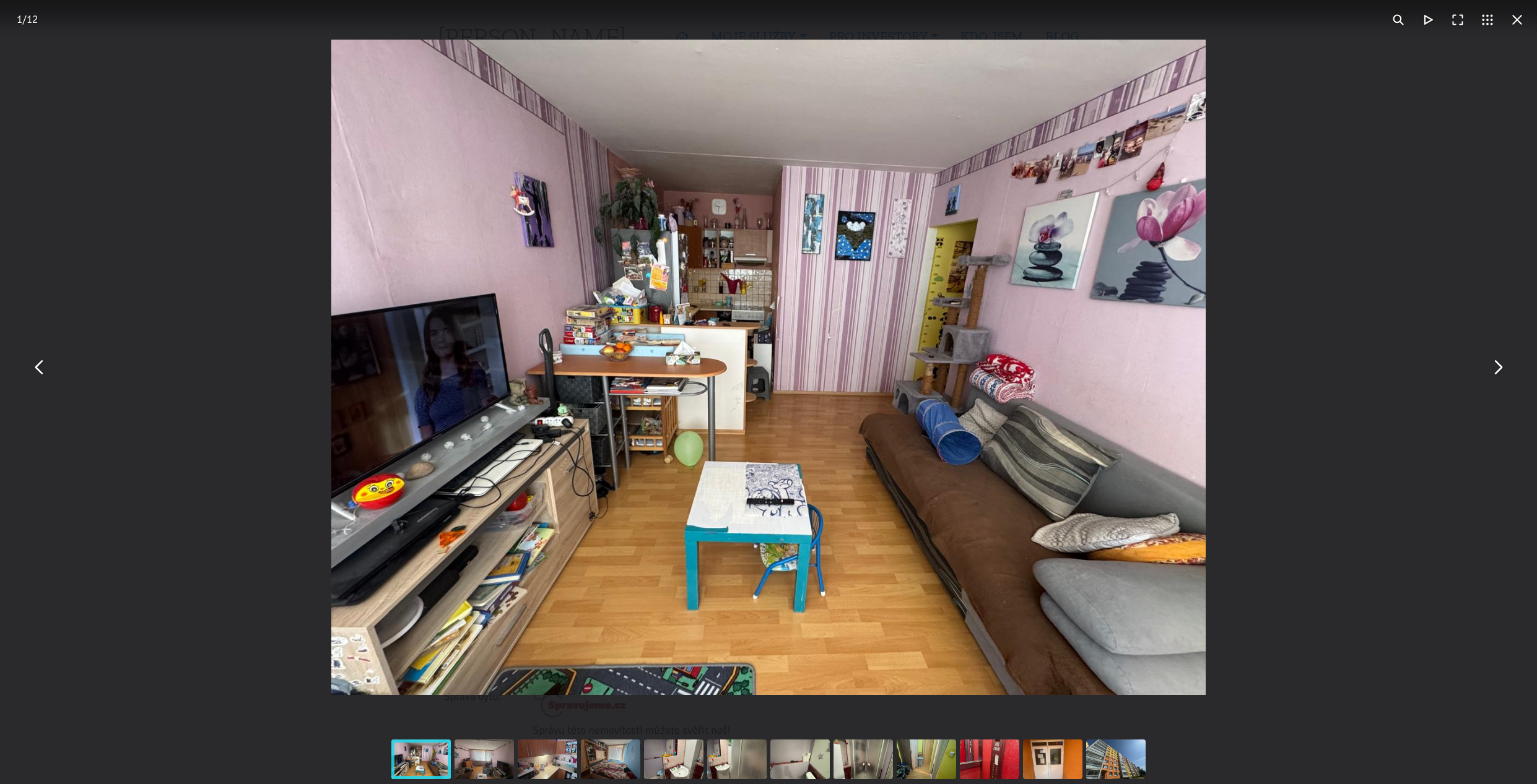
click at [1498, 379] on button "You can close this modal content with the ESC key" at bounding box center [1497, 367] width 29 height 29
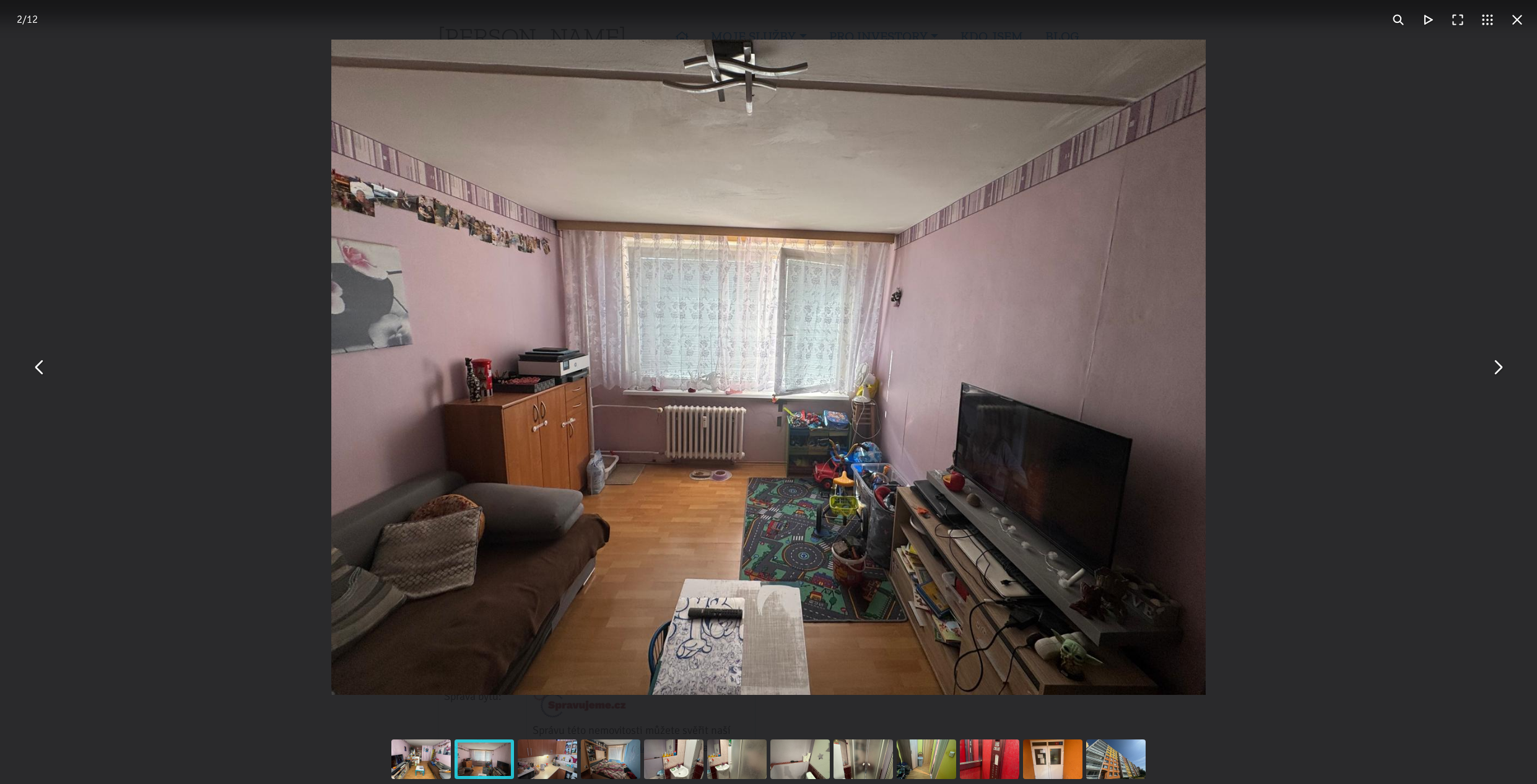
click at [1498, 379] on button "You can close this modal content with the ESC key" at bounding box center [1497, 367] width 29 height 29
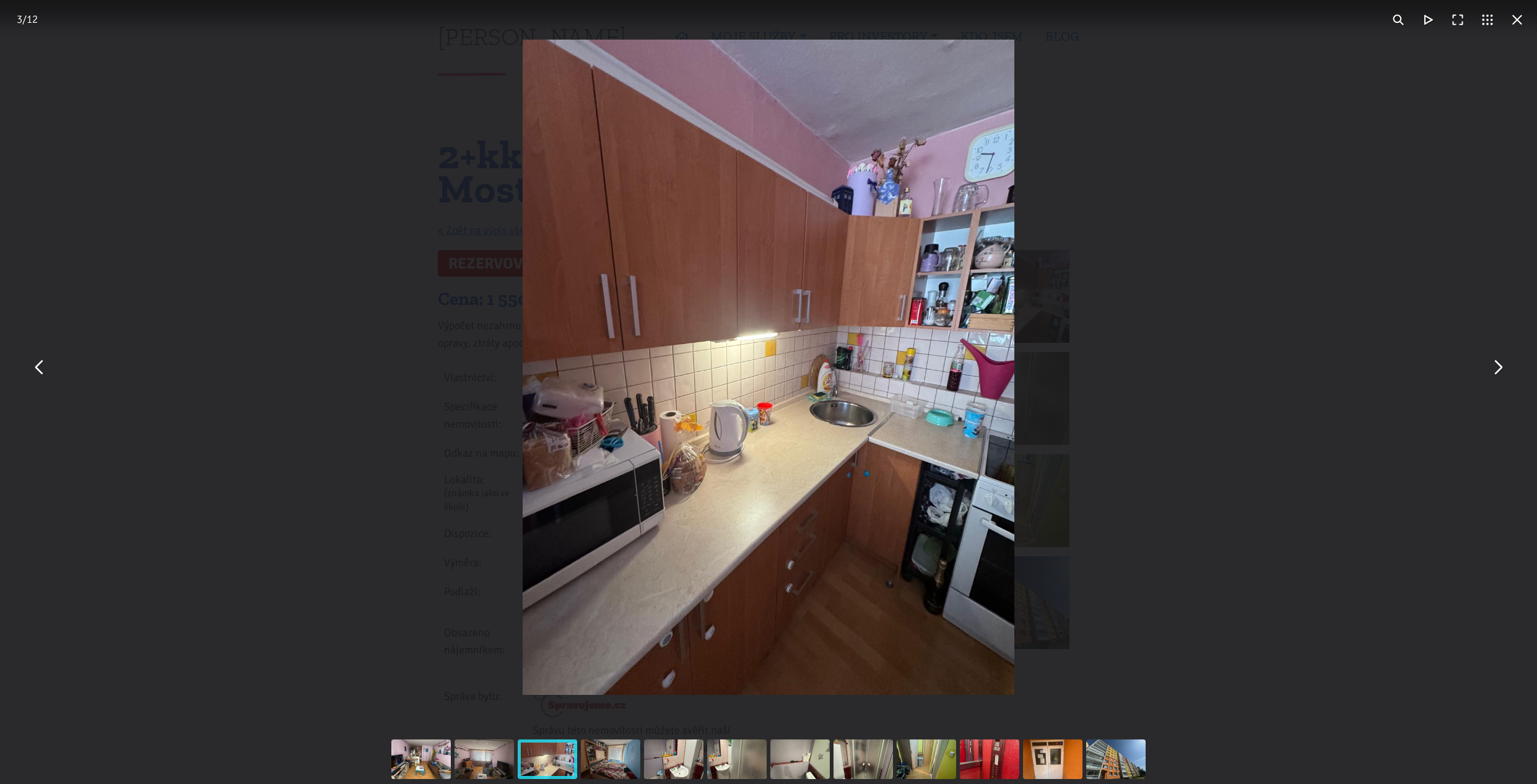
click at [1498, 379] on button "You can close this modal content with the ESC key" at bounding box center [1497, 367] width 29 height 29
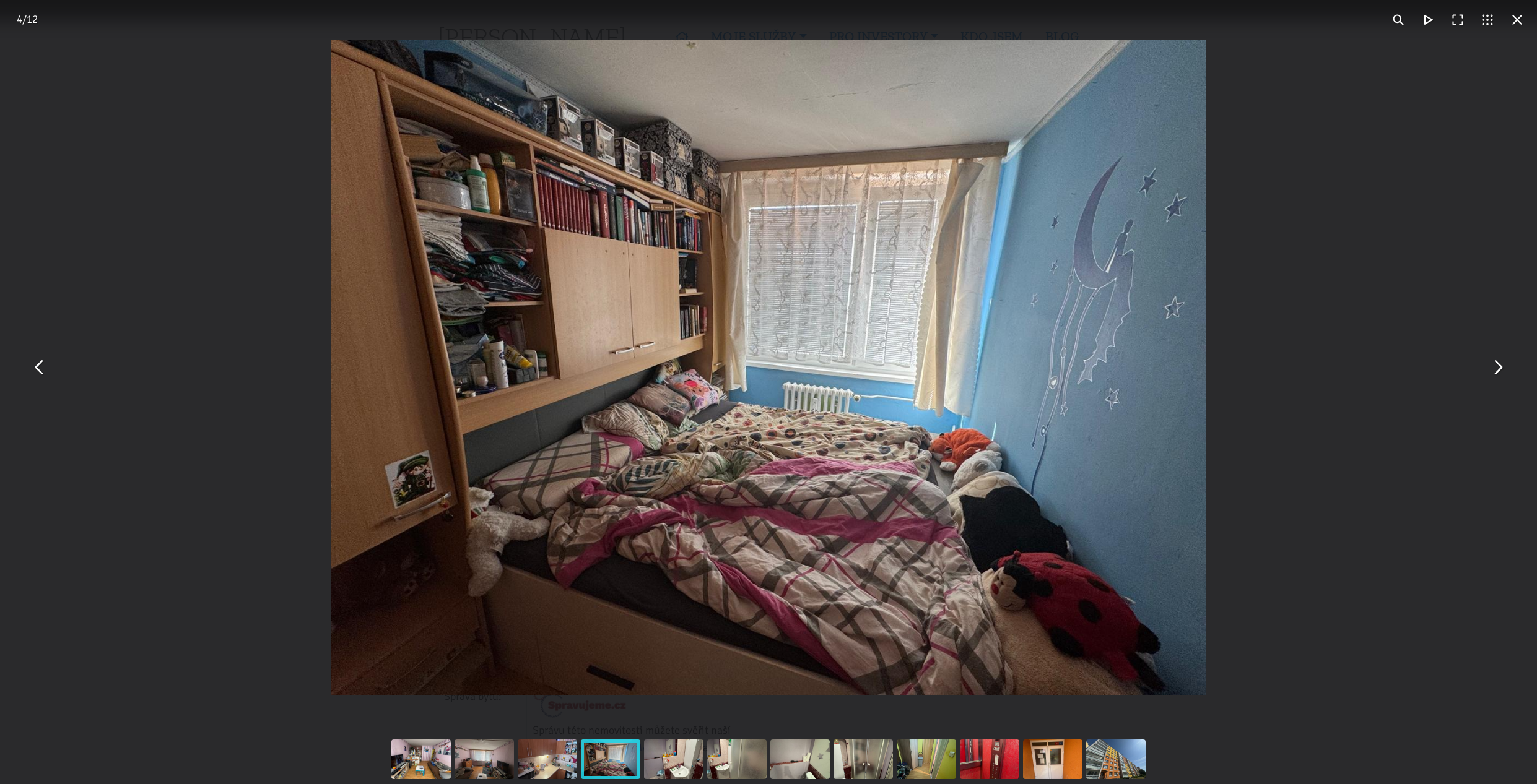
click at [1498, 379] on button "You can close this modal content with the ESC key" at bounding box center [1497, 367] width 29 height 29
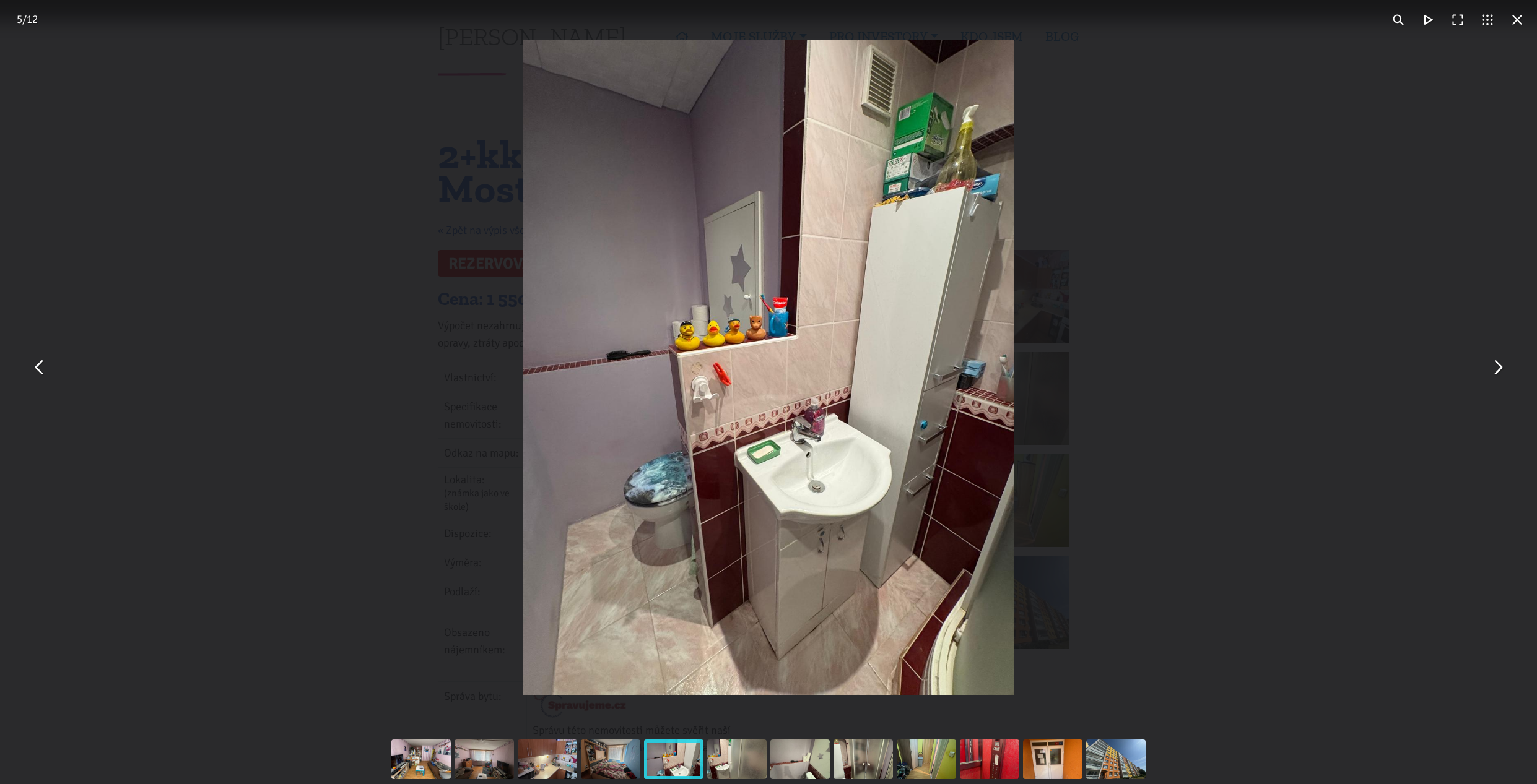
click at [1498, 379] on button "You can close this modal content with the ESC key" at bounding box center [1497, 367] width 29 height 29
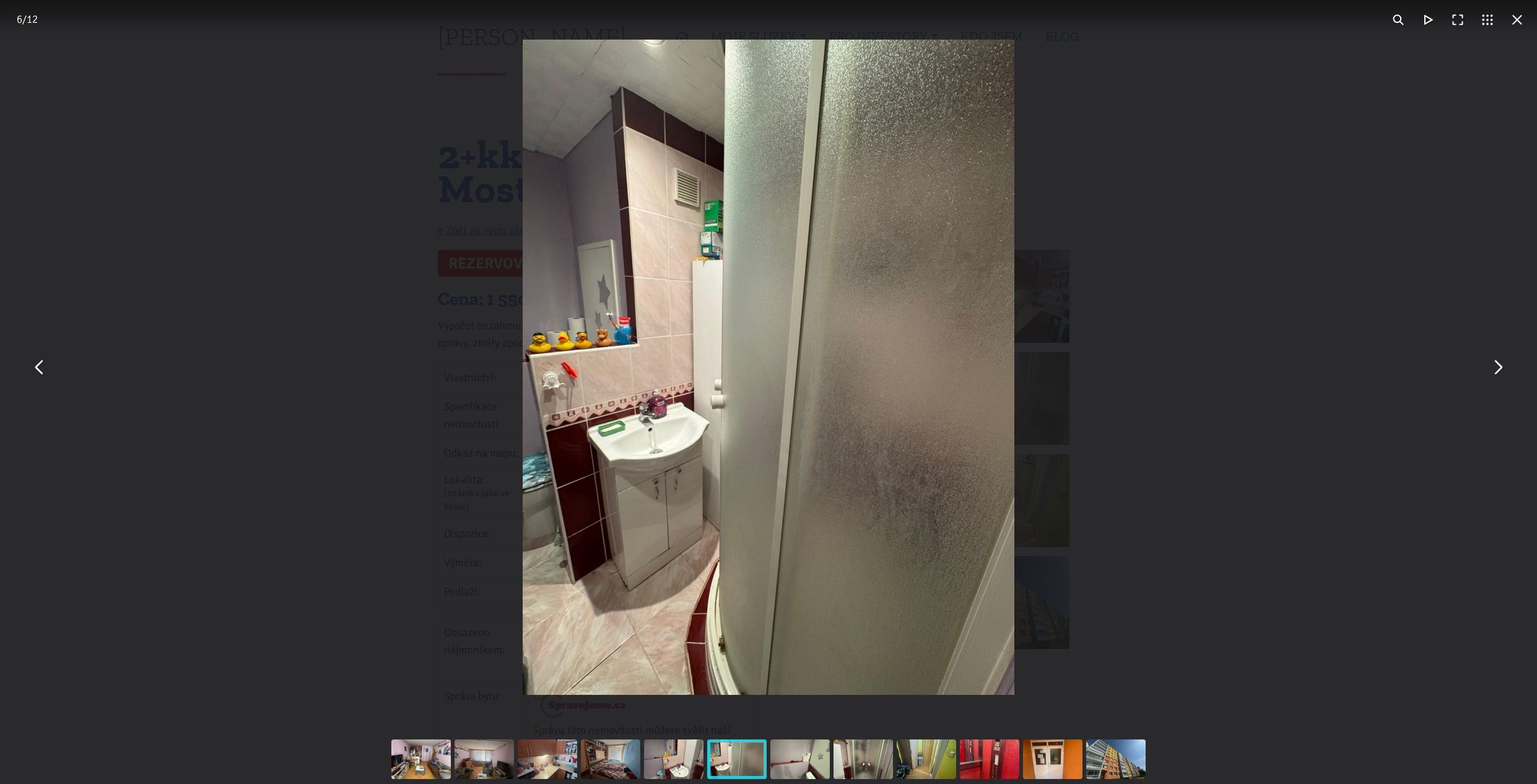
click at [1498, 379] on button "You can close this modal content with the ESC key" at bounding box center [1497, 367] width 29 height 29
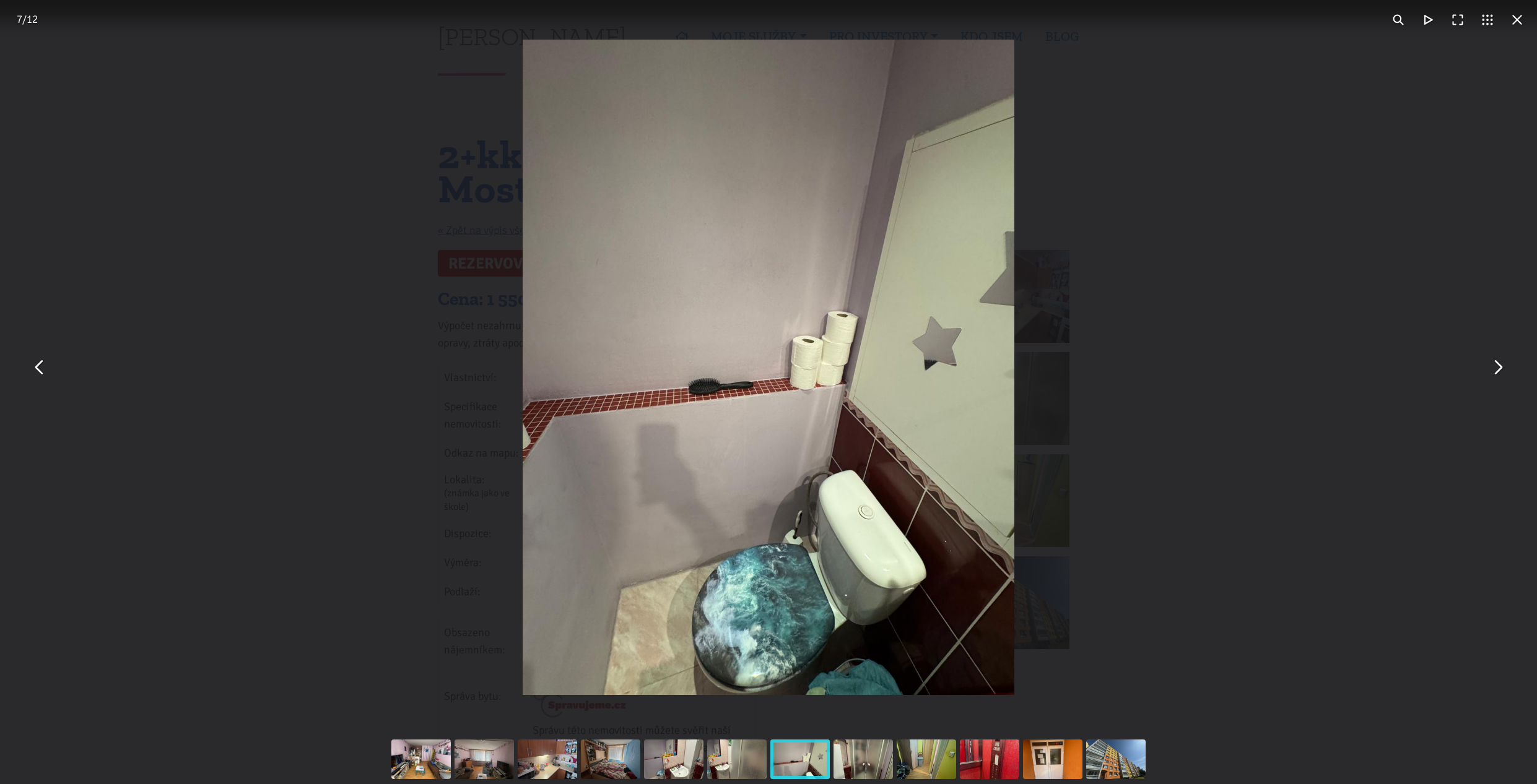
click at [1498, 379] on button "You can close this modal content with the ESC key" at bounding box center [1497, 367] width 29 height 29
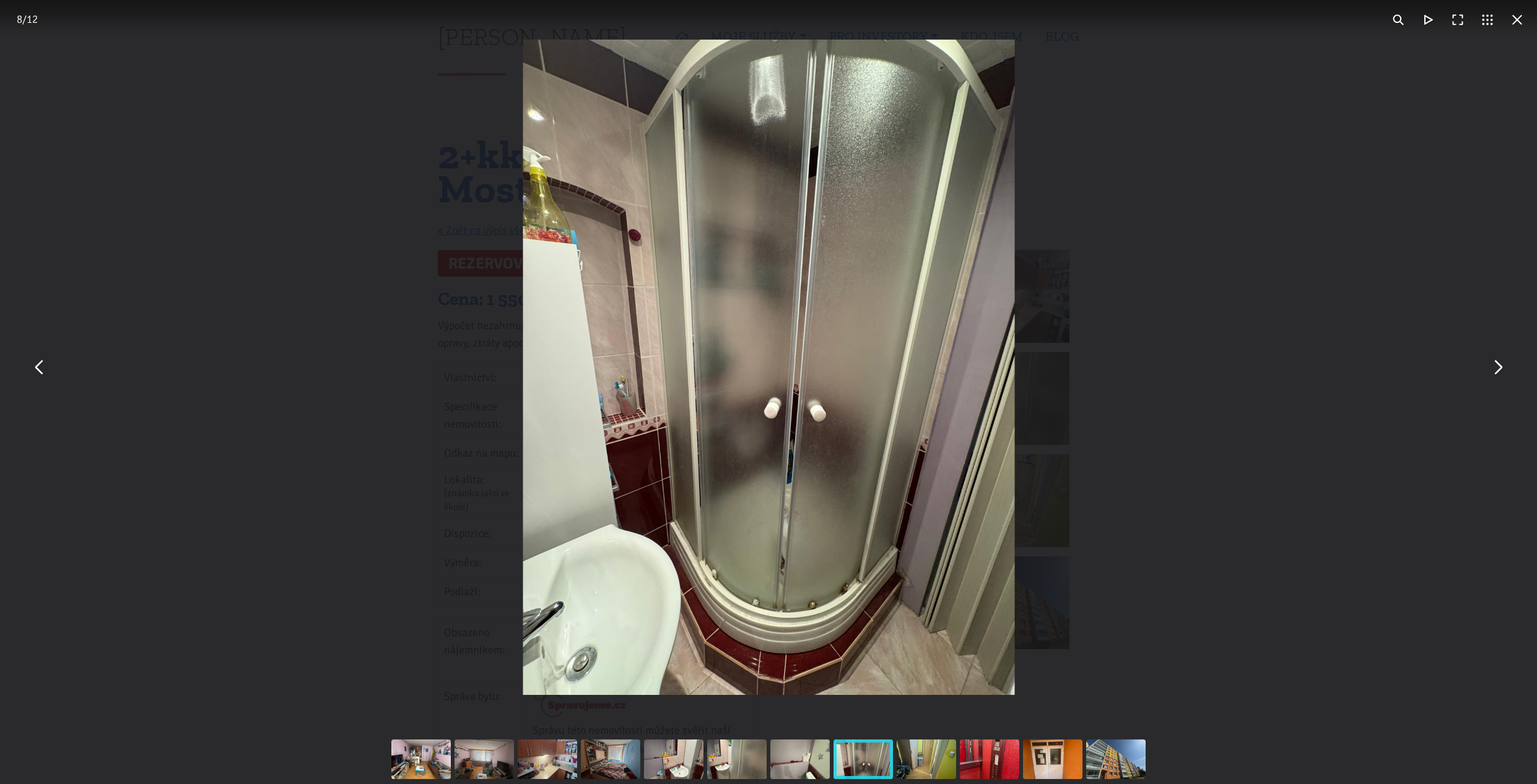
click at [1498, 379] on button "You can close this modal content with the ESC key" at bounding box center [1497, 367] width 29 height 29
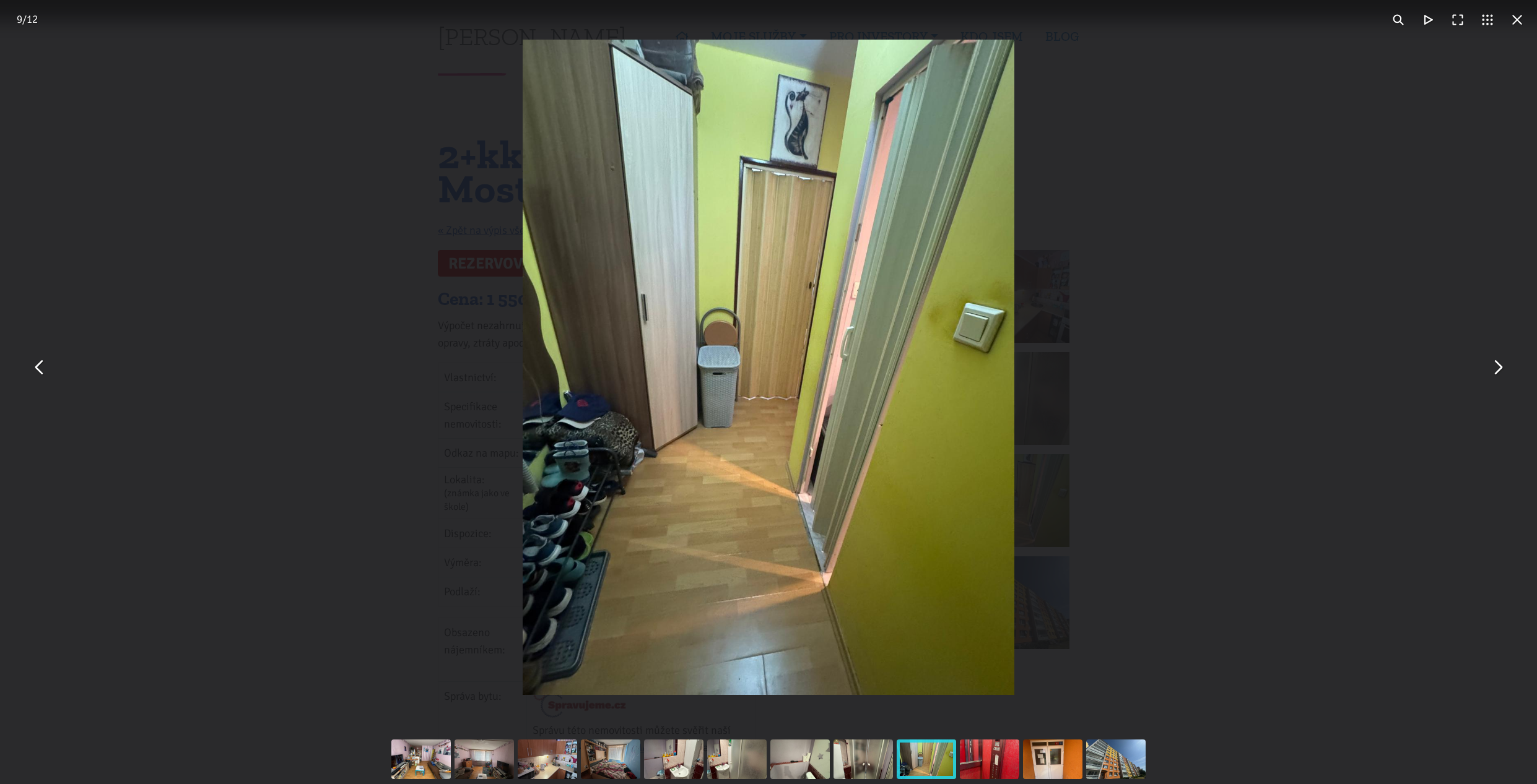
click at [1498, 379] on button "You can close this modal content with the ESC key" at bounding box center [1497, 367] width 29 height 29
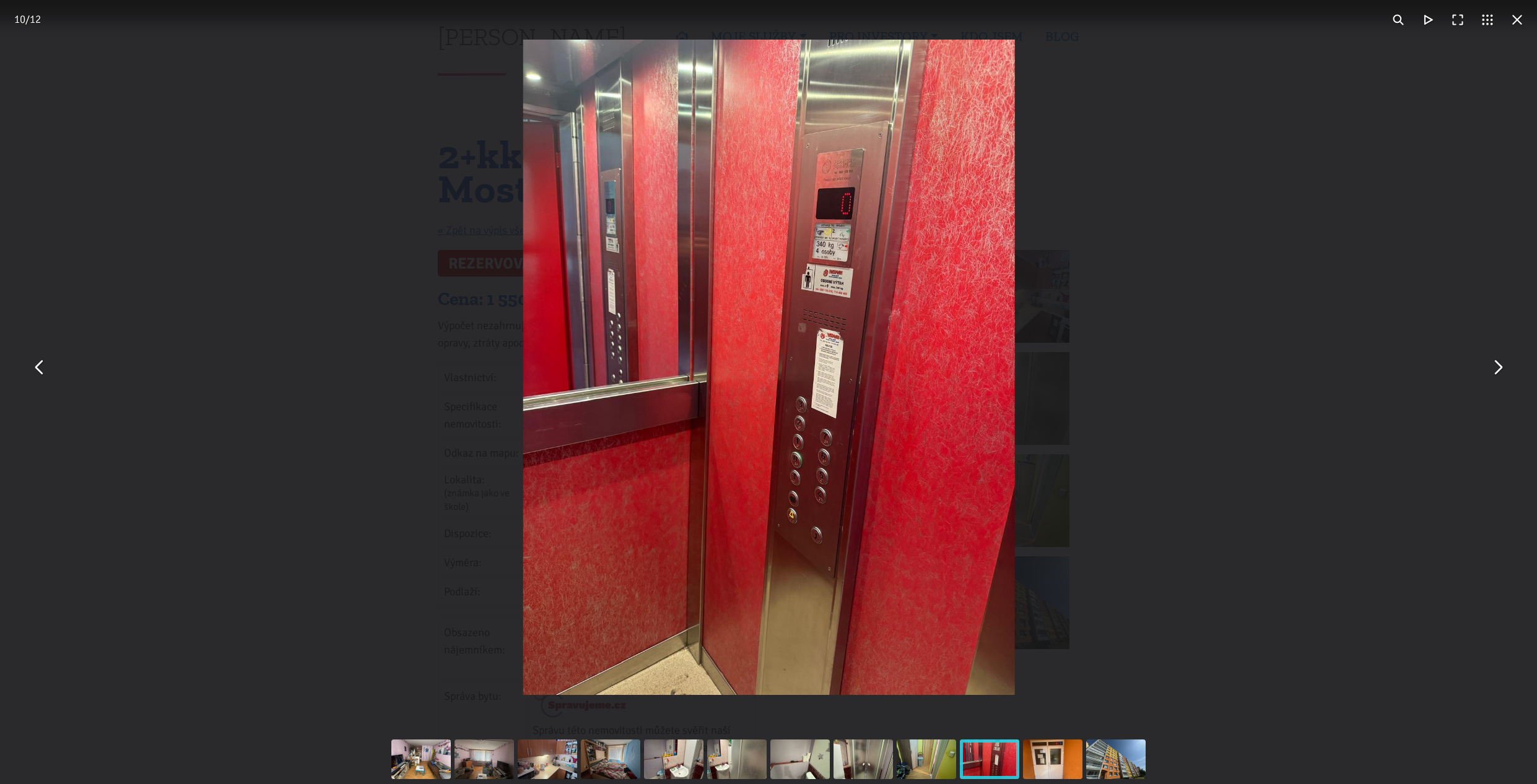
click at [1498, 379] on button "You can close this modal content with the ESC key" at bounding box center [1497, 367] width 29 height 29
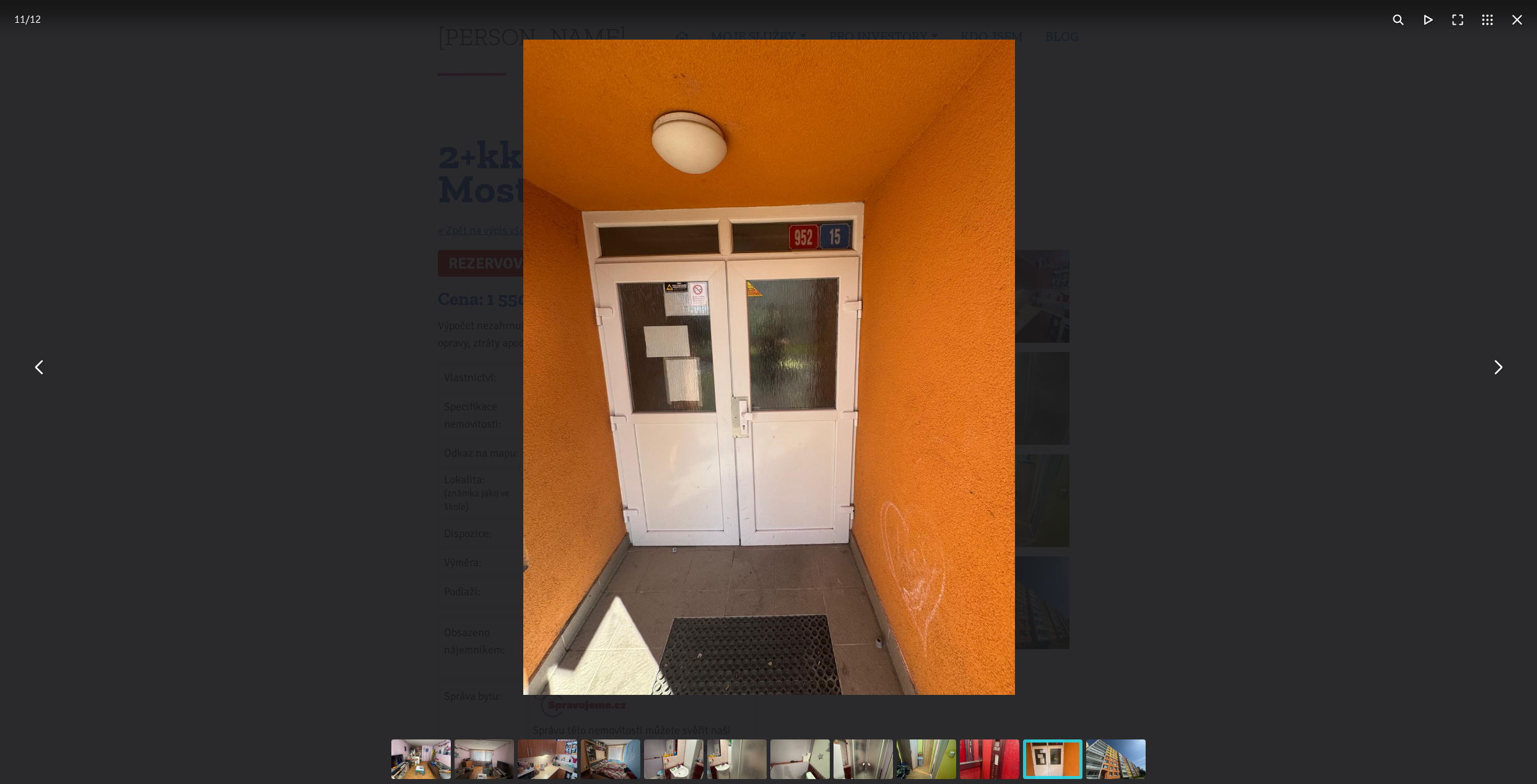
click at [1498, 379] on button "You can close this modal content with the ESC key" at bounding box center [1497, 367] width 29 height 29
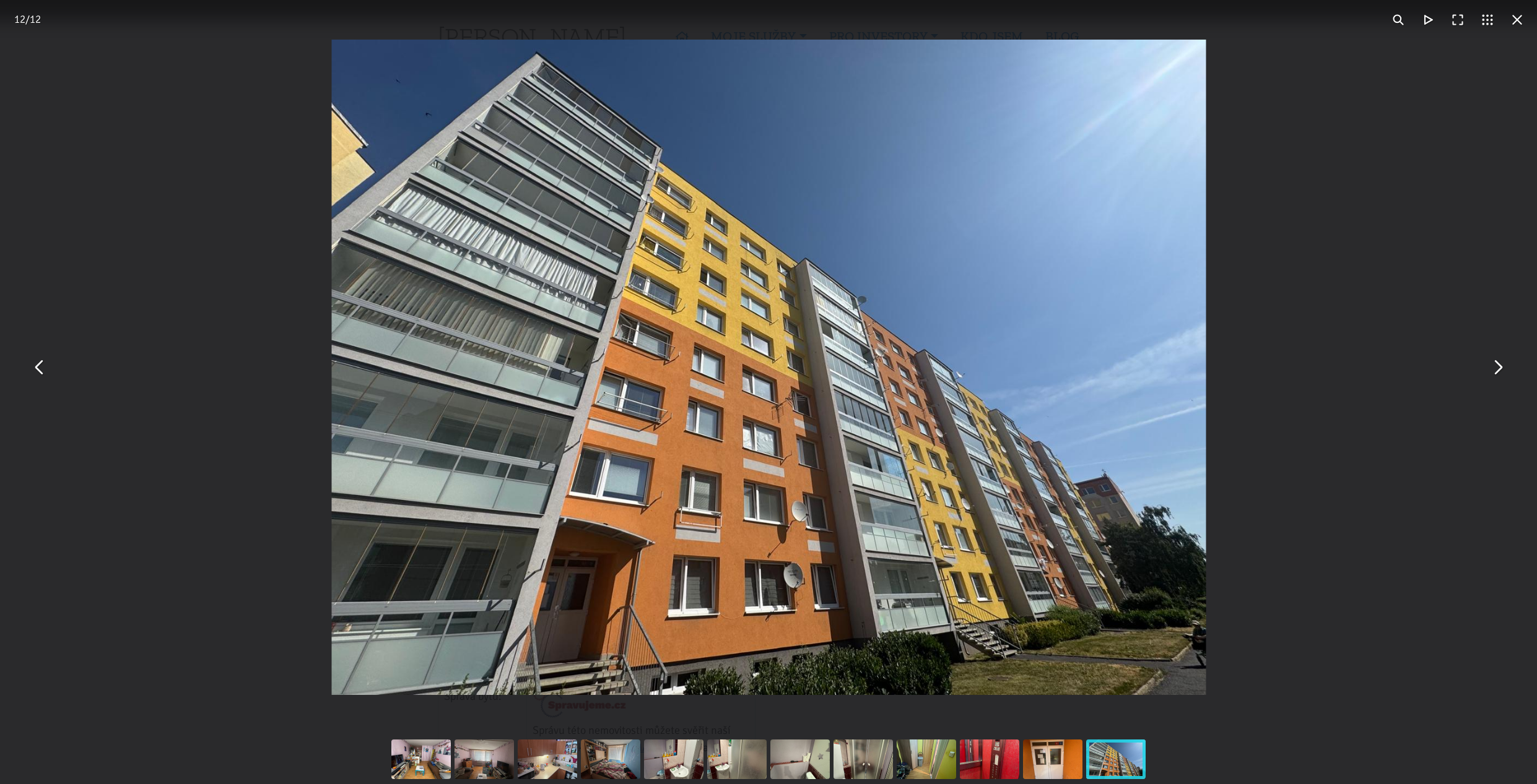
click at [1498, 379] on button "You can close this modal content with the ESC key" at bounding box center [1497, 367] width 29 height 29
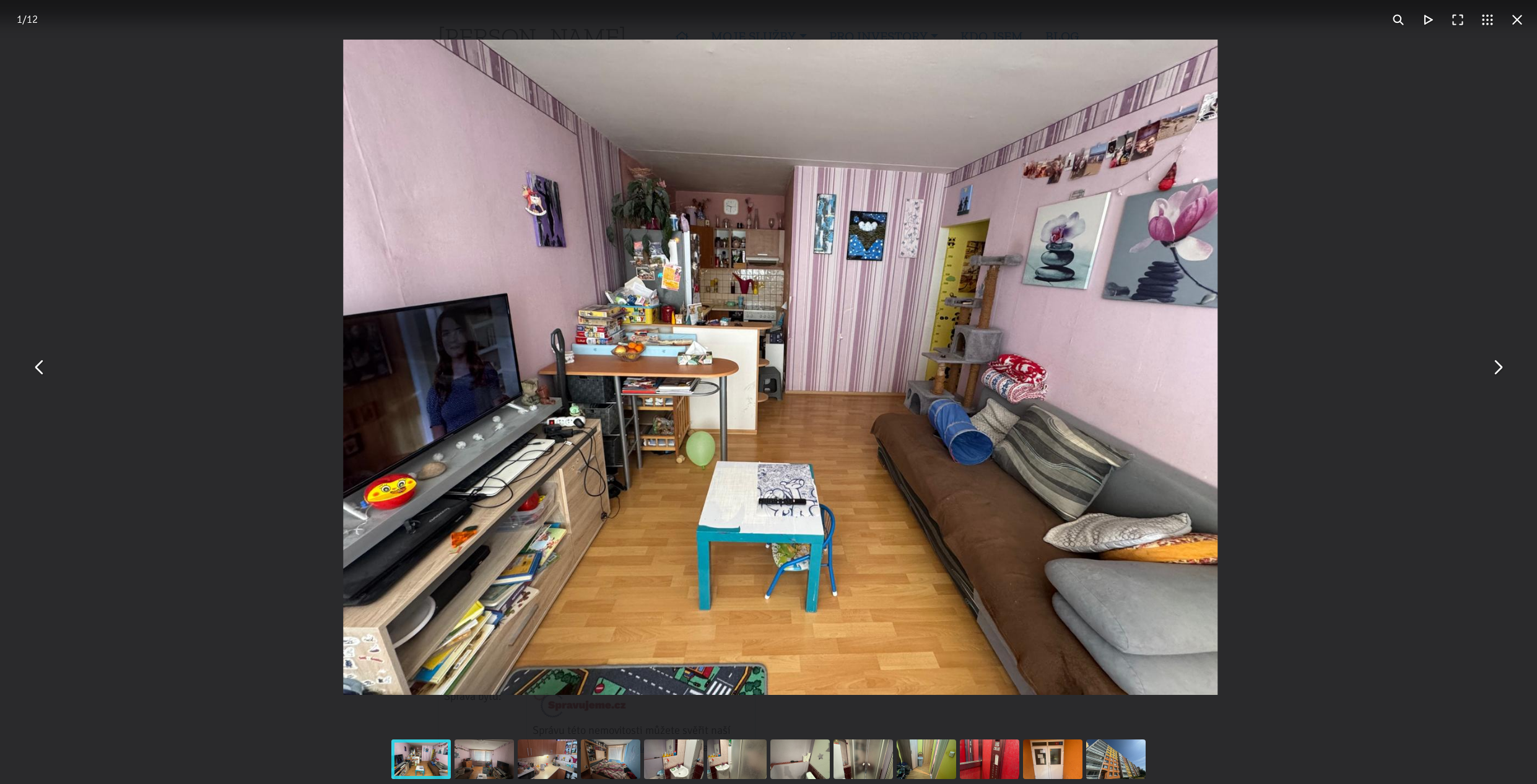
click at [1498, 379] on button "You can close this modal content with the ESC key" at bounding box center [1497, 367] width 29 height 29
